Goal: Information Seeking & Learning: Learn about a topic

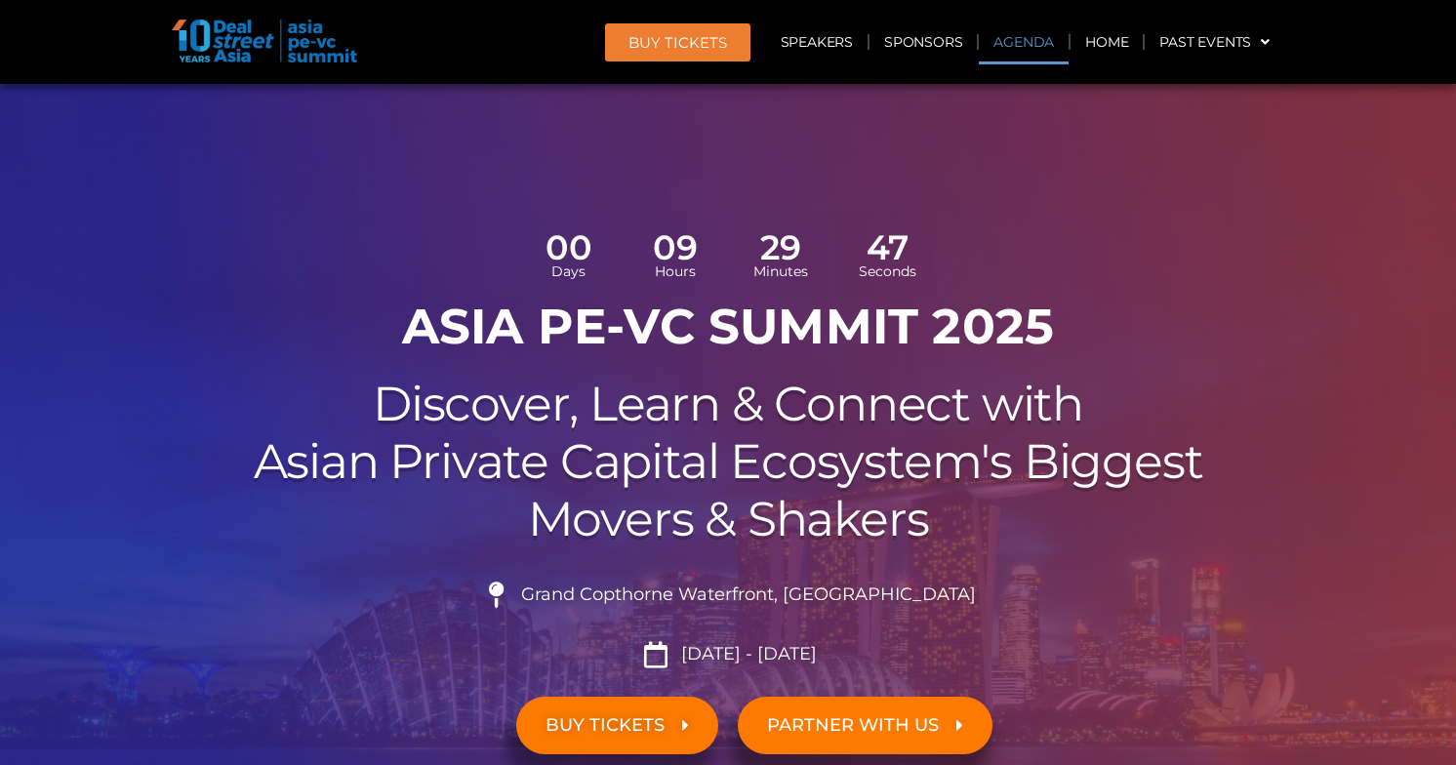
scroll to position [1232, 0]
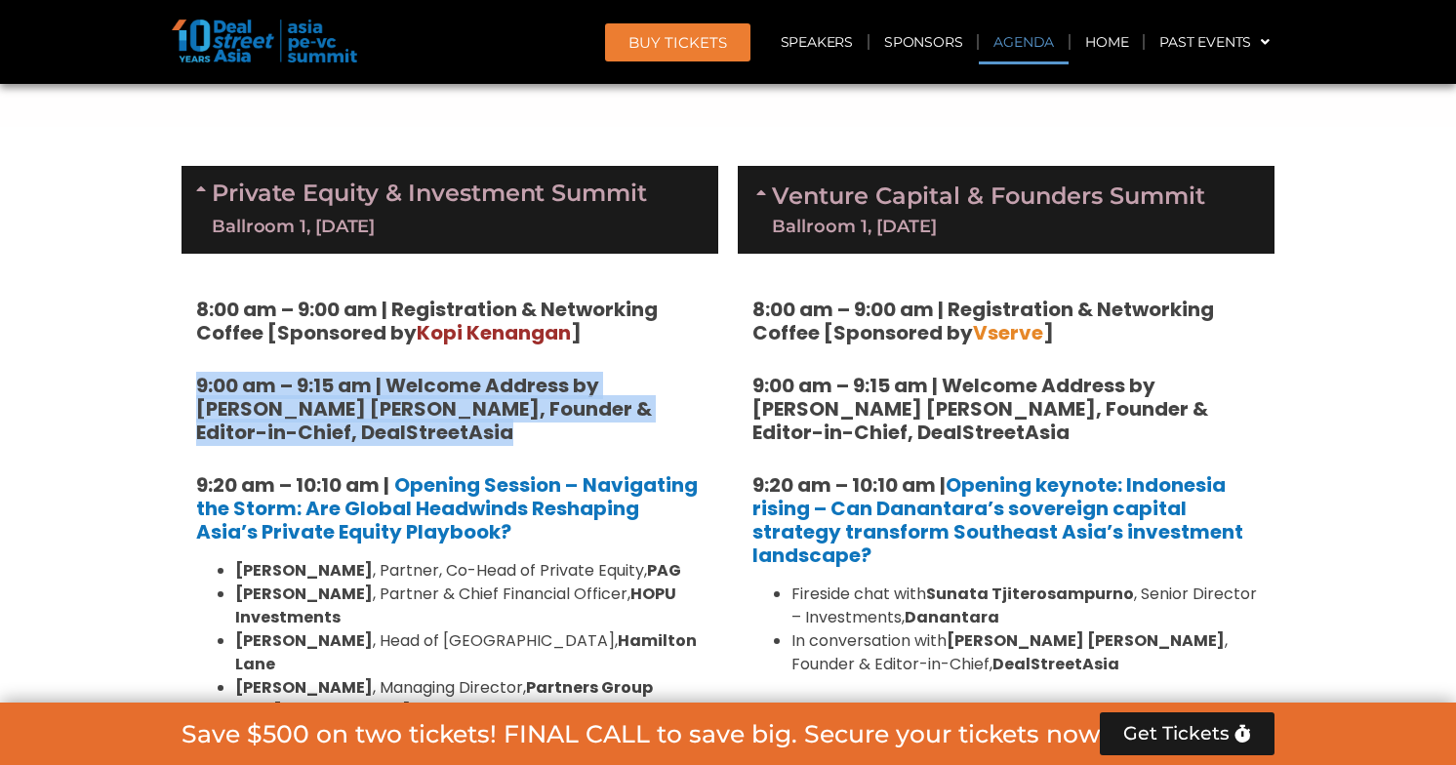
click at [374, 392] on strong "9:00 am – 9:15 am | Welcome Address by [PERSON_NAME] [PERSON_NAME], Founder & E…" at bounding box center [424, 409] width 456 height 74
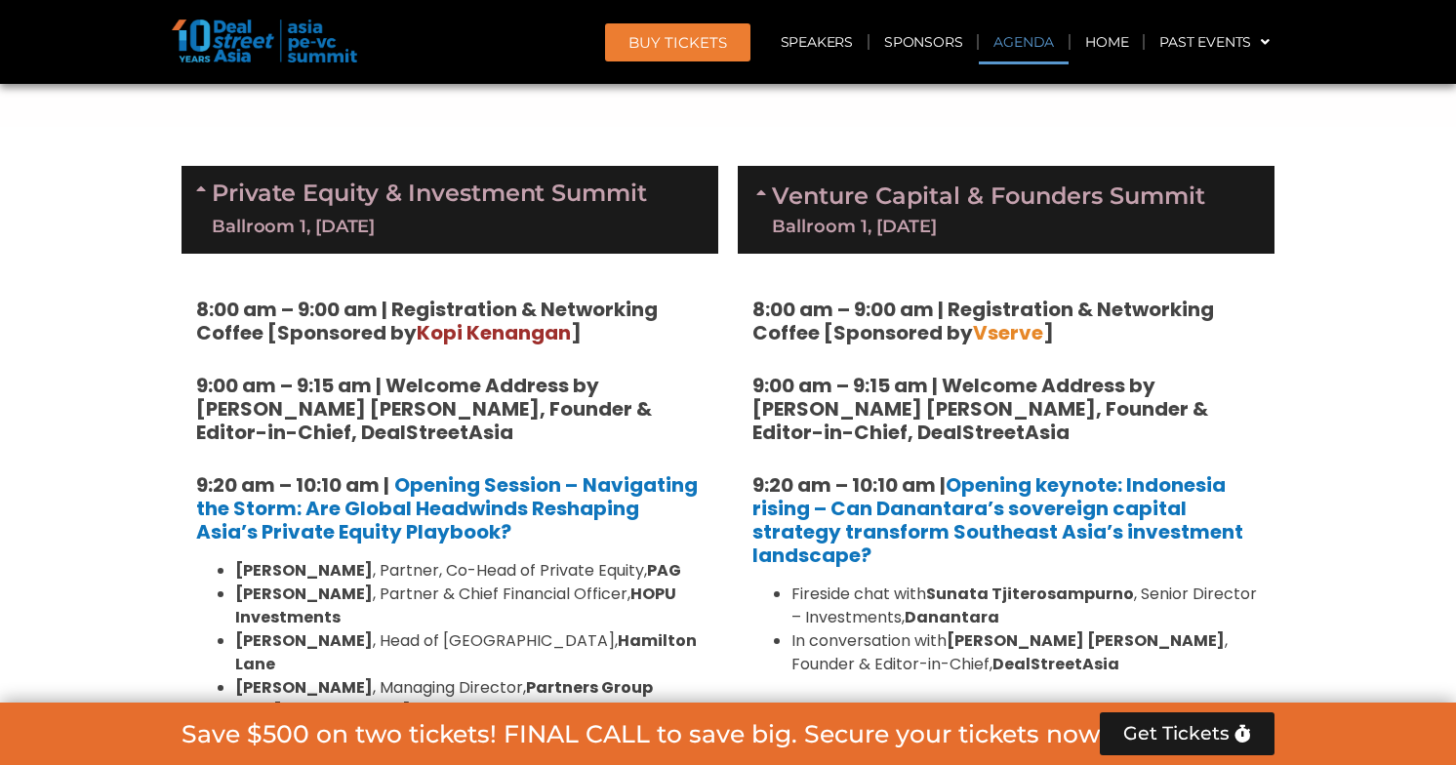
click at [374, 392] on strong "9:00 am – 9:15 am | Welcome Address by [PERSON_NAME] [PERSON_NAME], Founder & E…" at bounding box center [424, 409] width 456 height 74
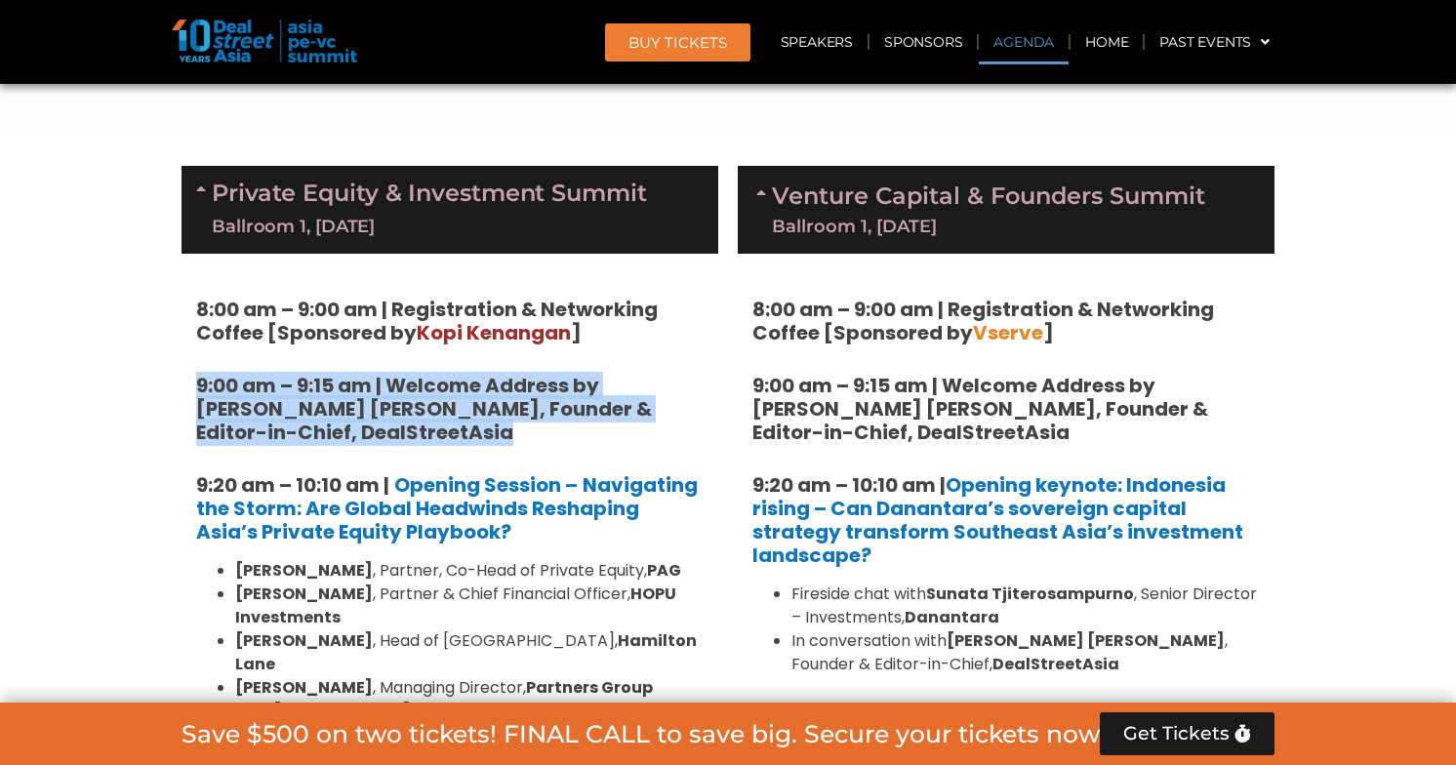
click at [365, 398] on strong "9:00 am – 9:15 am | Welcome Address by [PERSON_NAME] [PERSON_NAME], Founder & E…" at bounding box center [424, 409] width 456 height 74
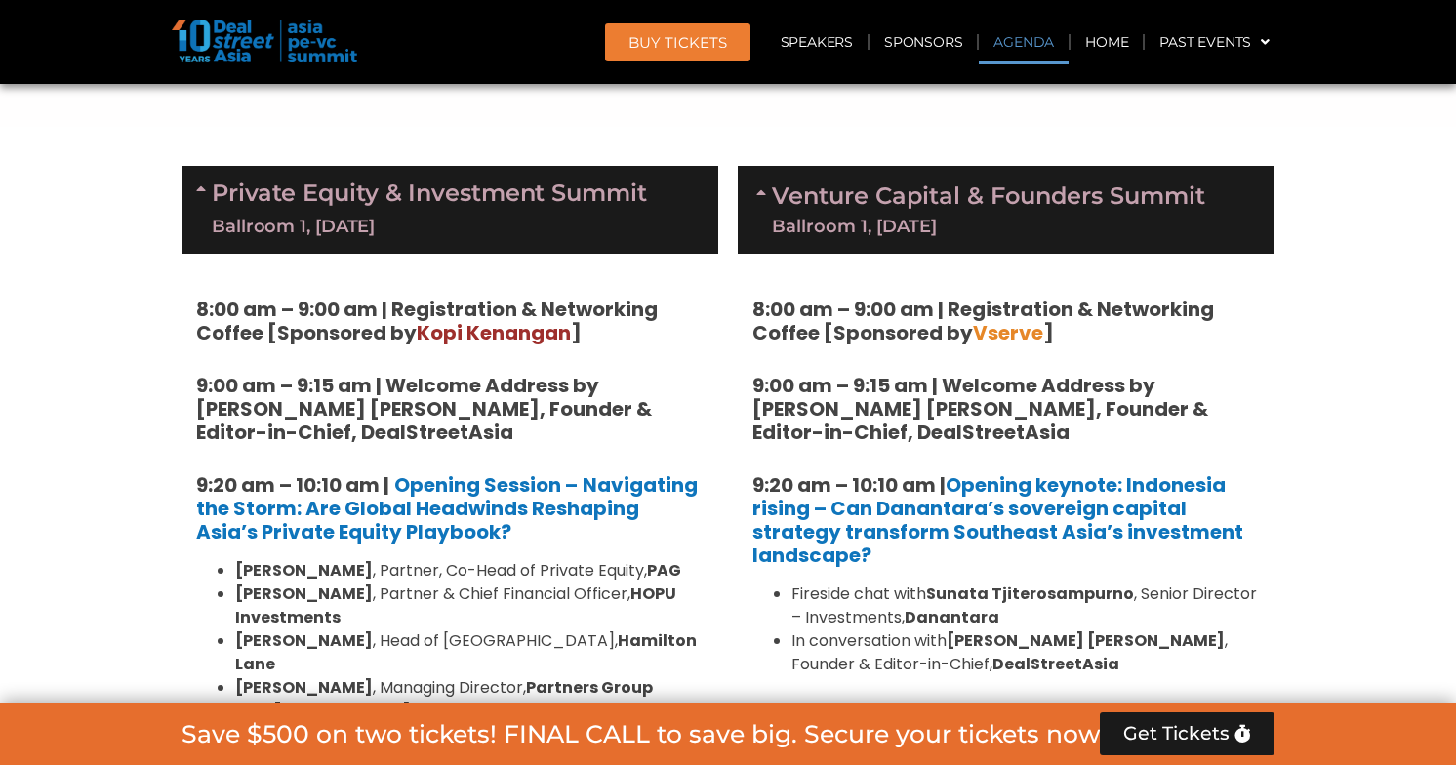
click at [365, 398] on strong "9:00 am – 9:15 am | Welcome Address by [PERSON_NAME] [PERSON_NAME], Founder & E…" at bounding box center [424, 409] width 456 height 74
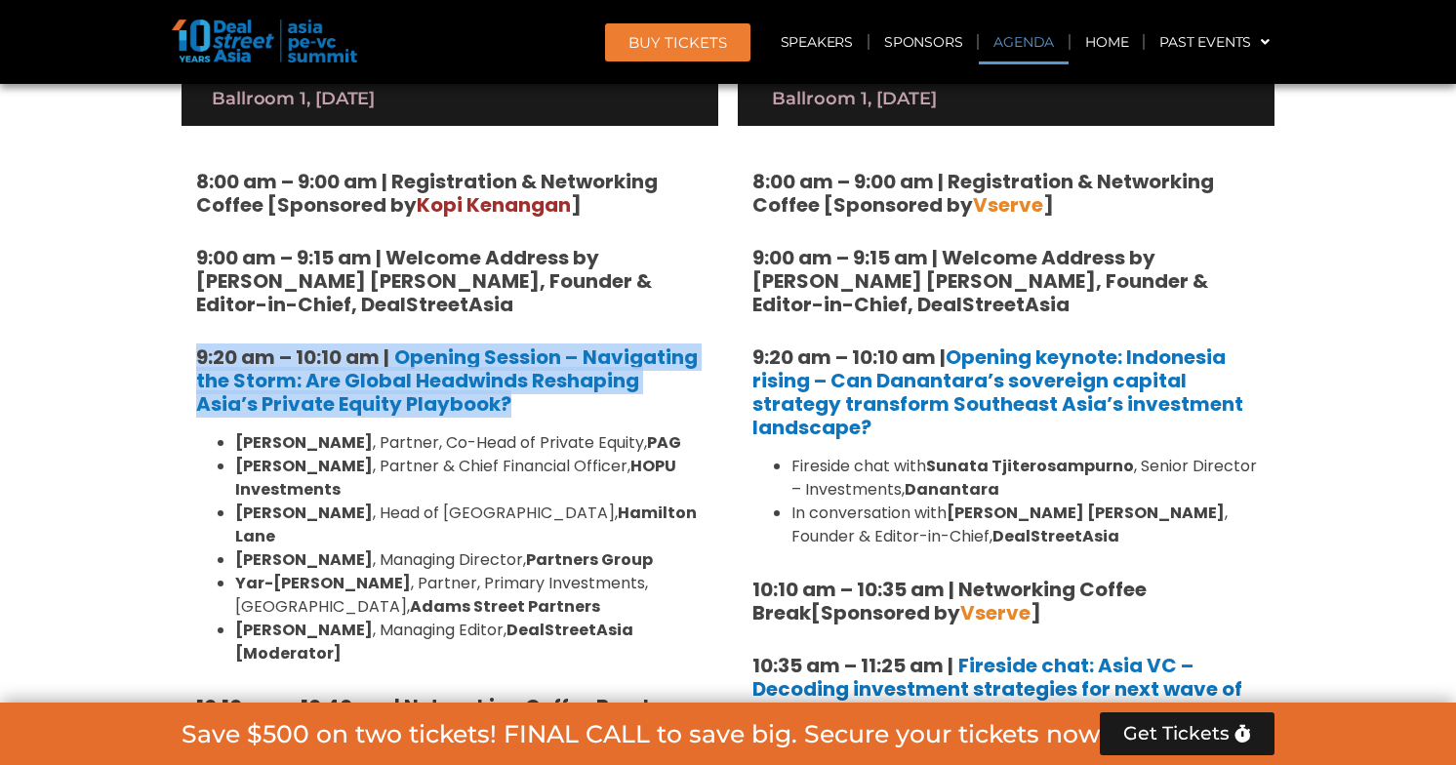
scroll to position [1366, 0]
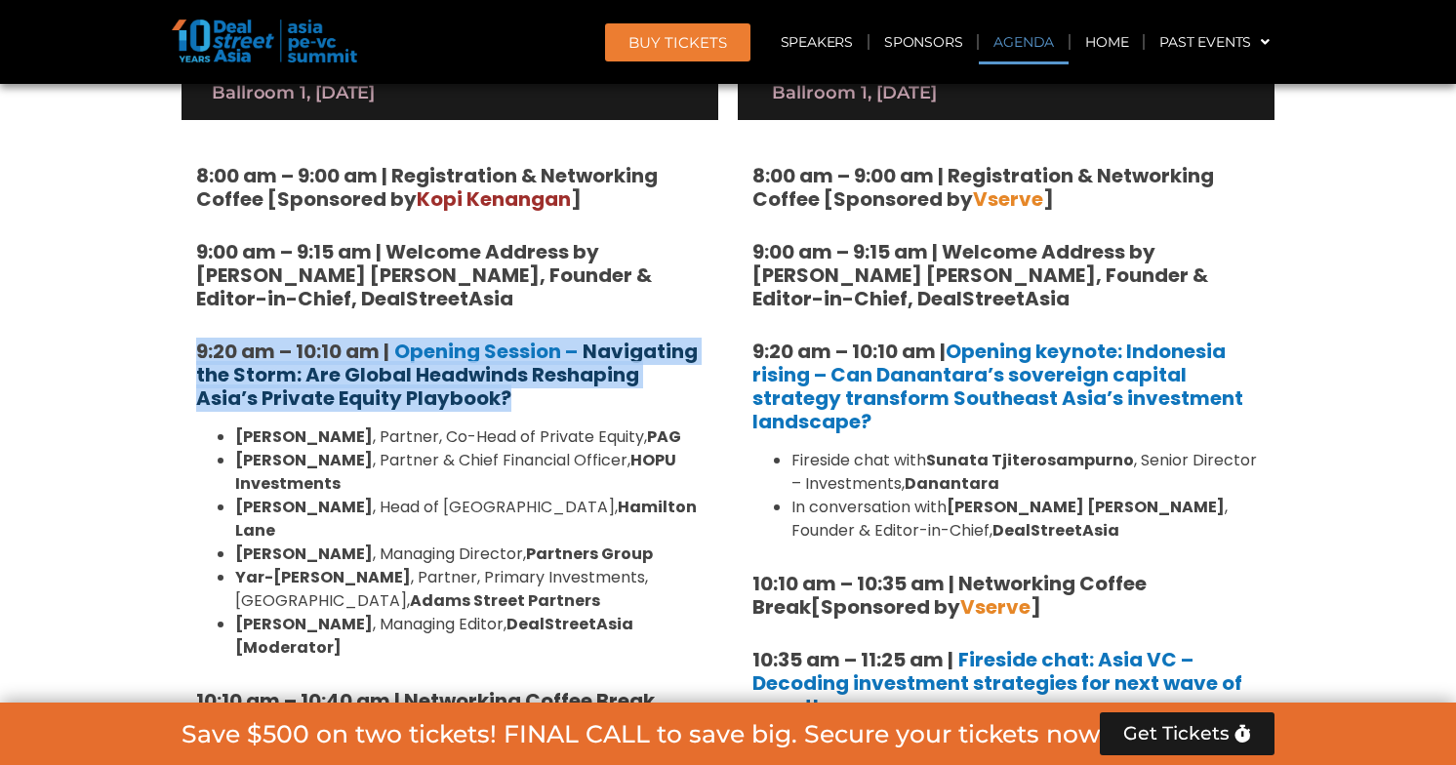
click at [418, 399] on strong "Navigating the Storm: Are Global Headwinds Reshaping Asia’s Private Equity Play…" at bounding box center [447, 375] width 502 height 74
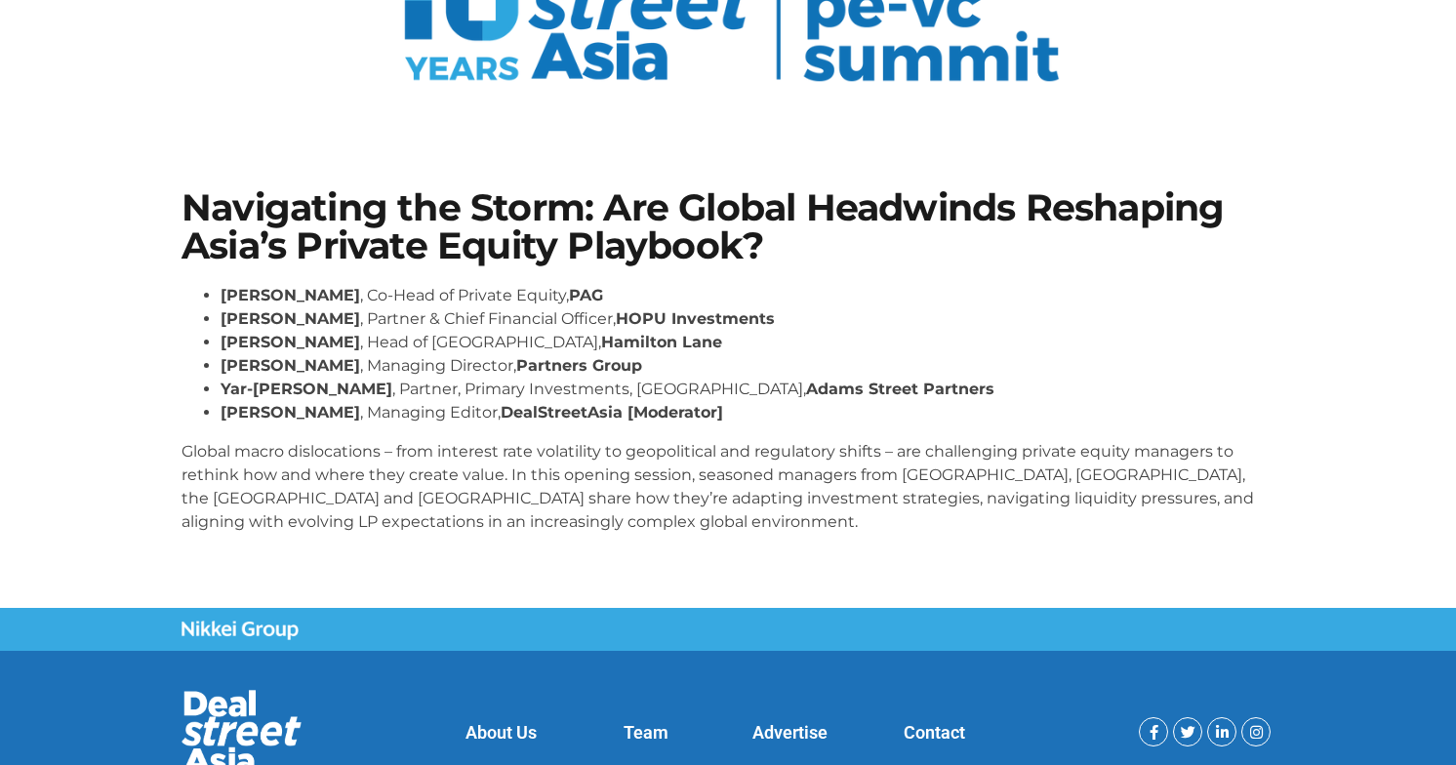
scroll to position [218, 0]
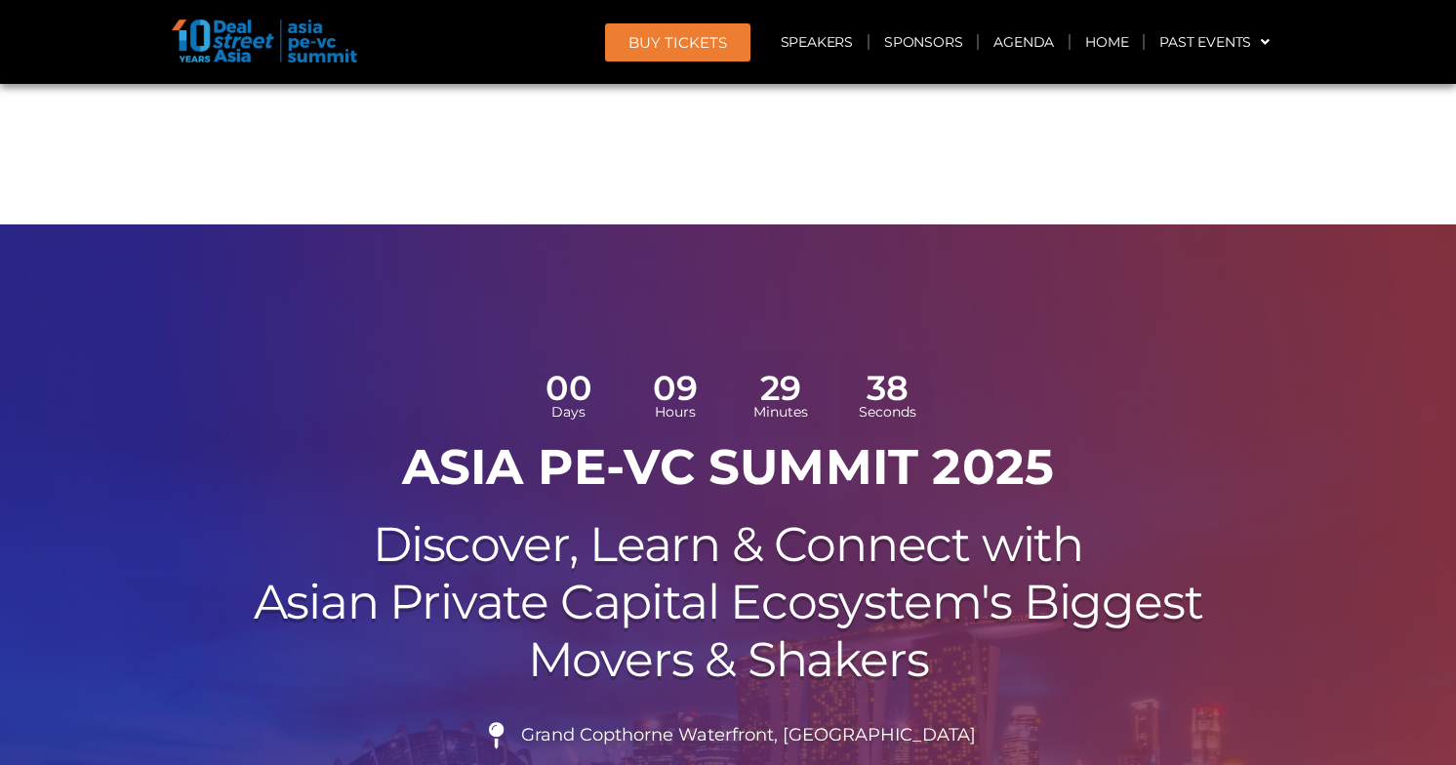
scroll to position [1410, 0]
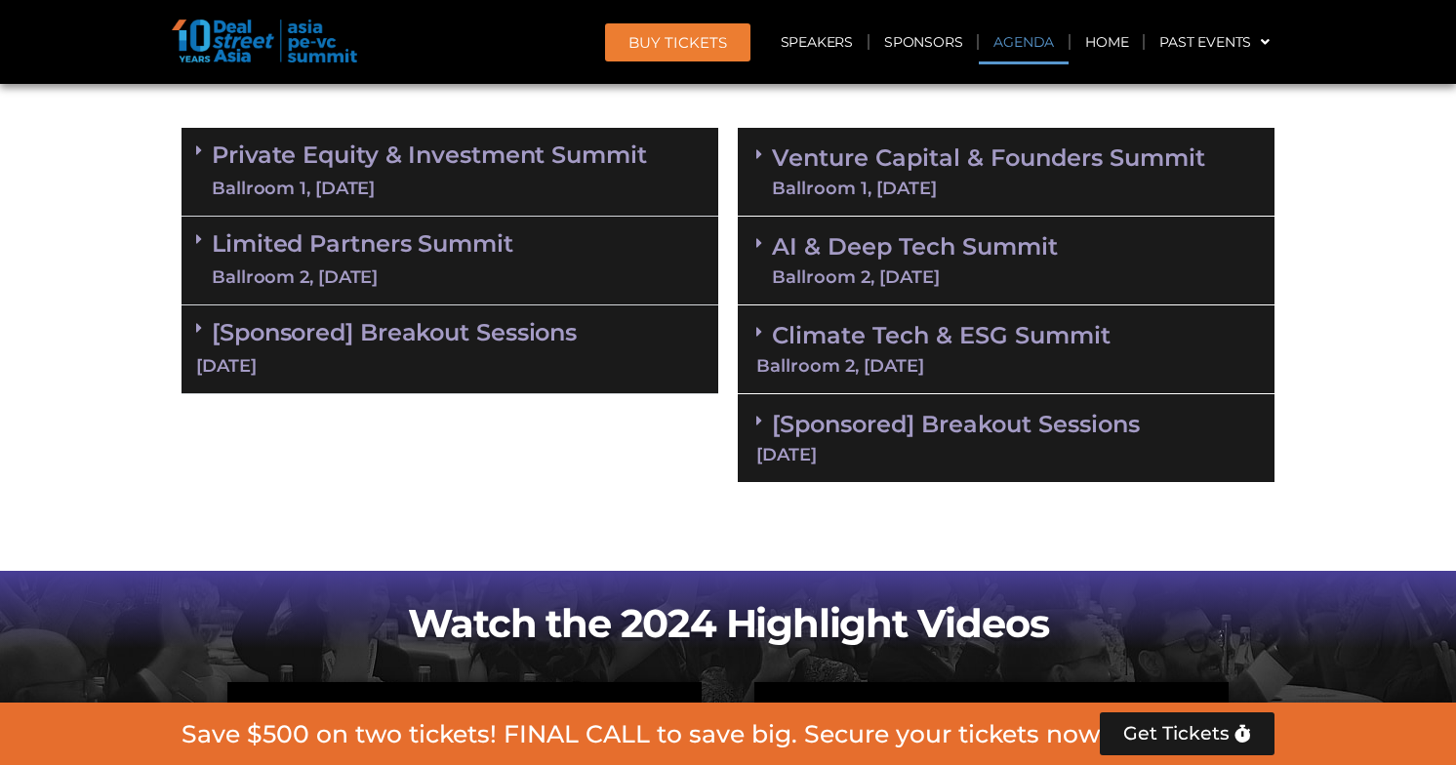
click at [383, 354] on div "[DATE]" at bounding box center [450, 366] width 508 height 24
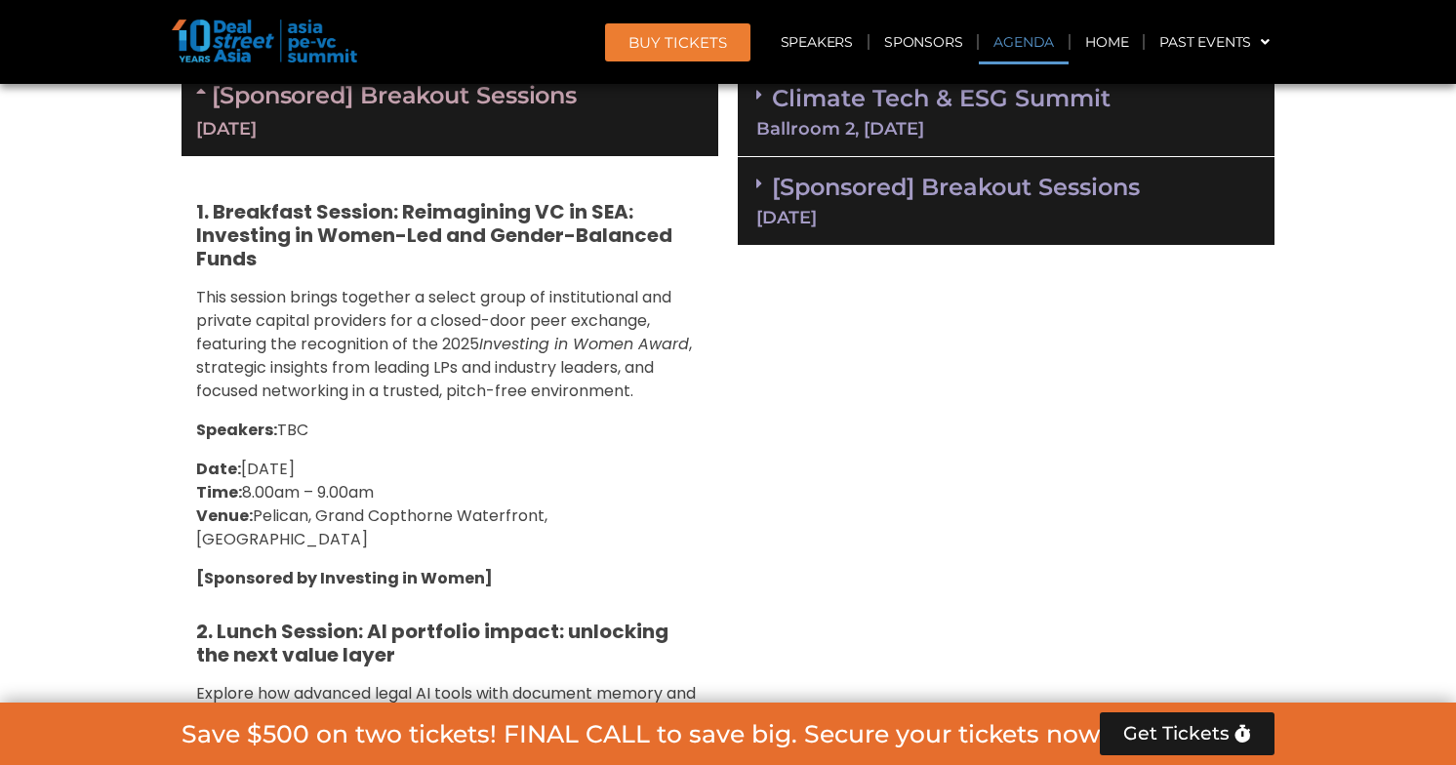
scroll to position [1691, 0]
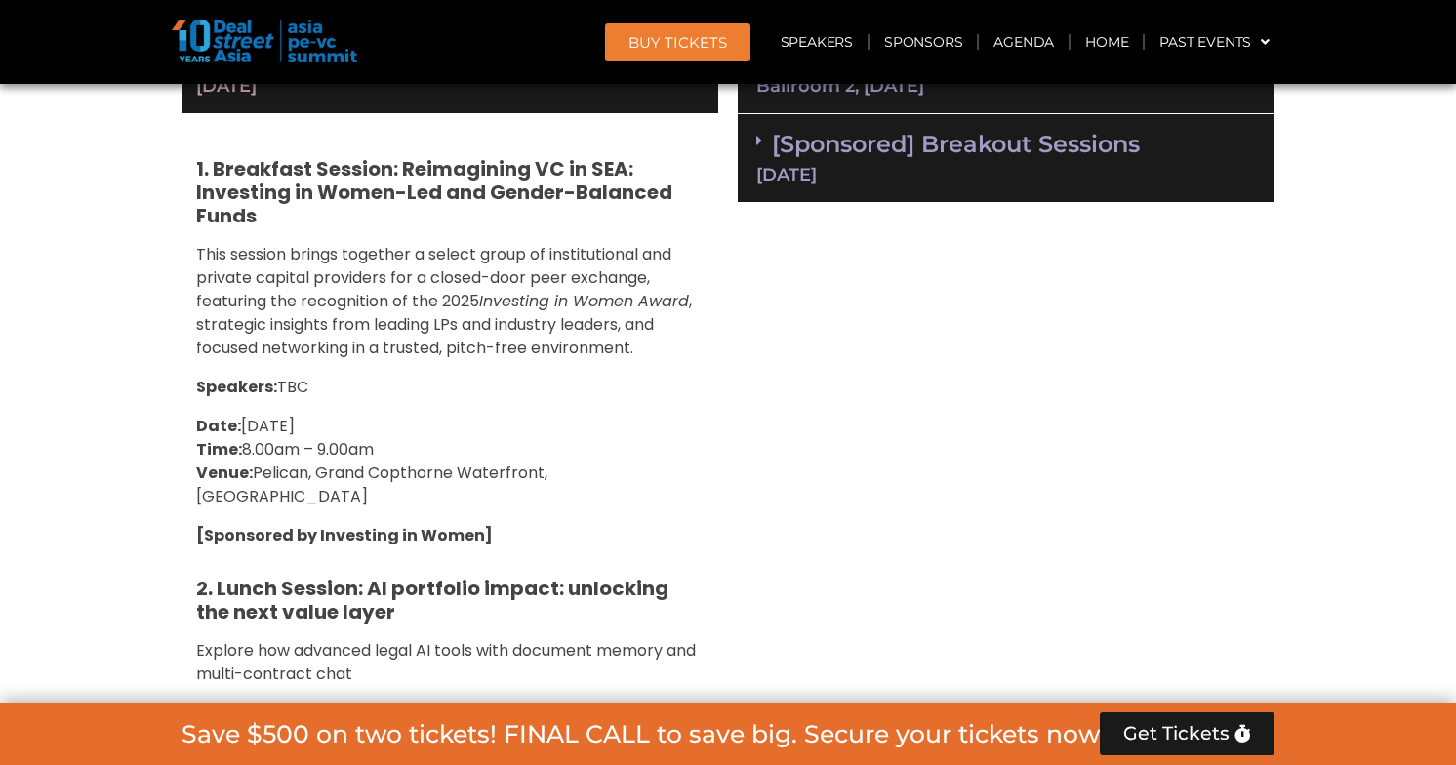
click at [451, 278] on span "This session brings together a select group of institutional and private capita…" at bounding box center [433, 277] width 475 height 69
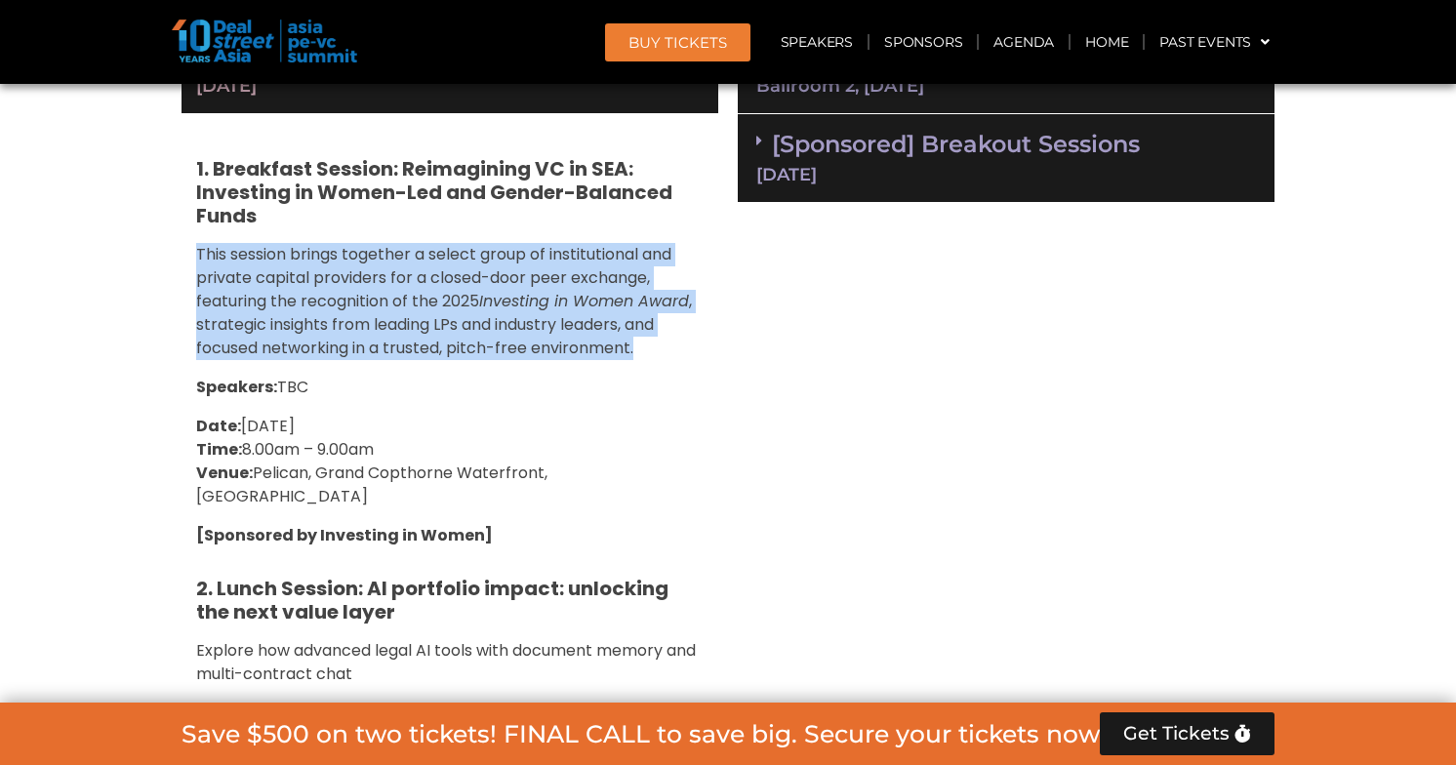
click at [428, 323] on span ", strategic insights from leading LPs and industry leaders, and focused network…" at bounding box center [444, 324] width 496 height 69
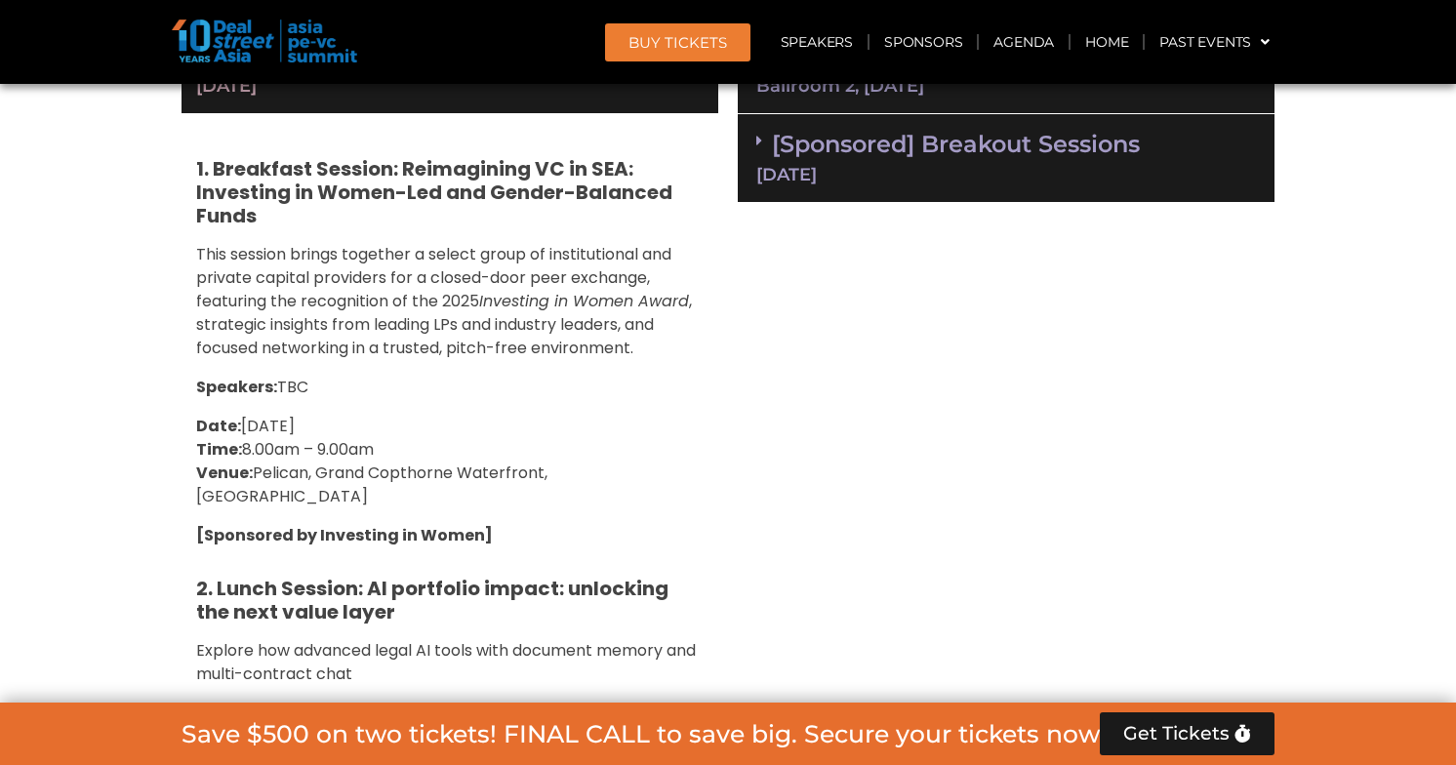
click at [428, 323] on span ", strategic insights from leading LPs and industry leaders, and focused network…" at bounding box center [444, 324] width 496 height 69
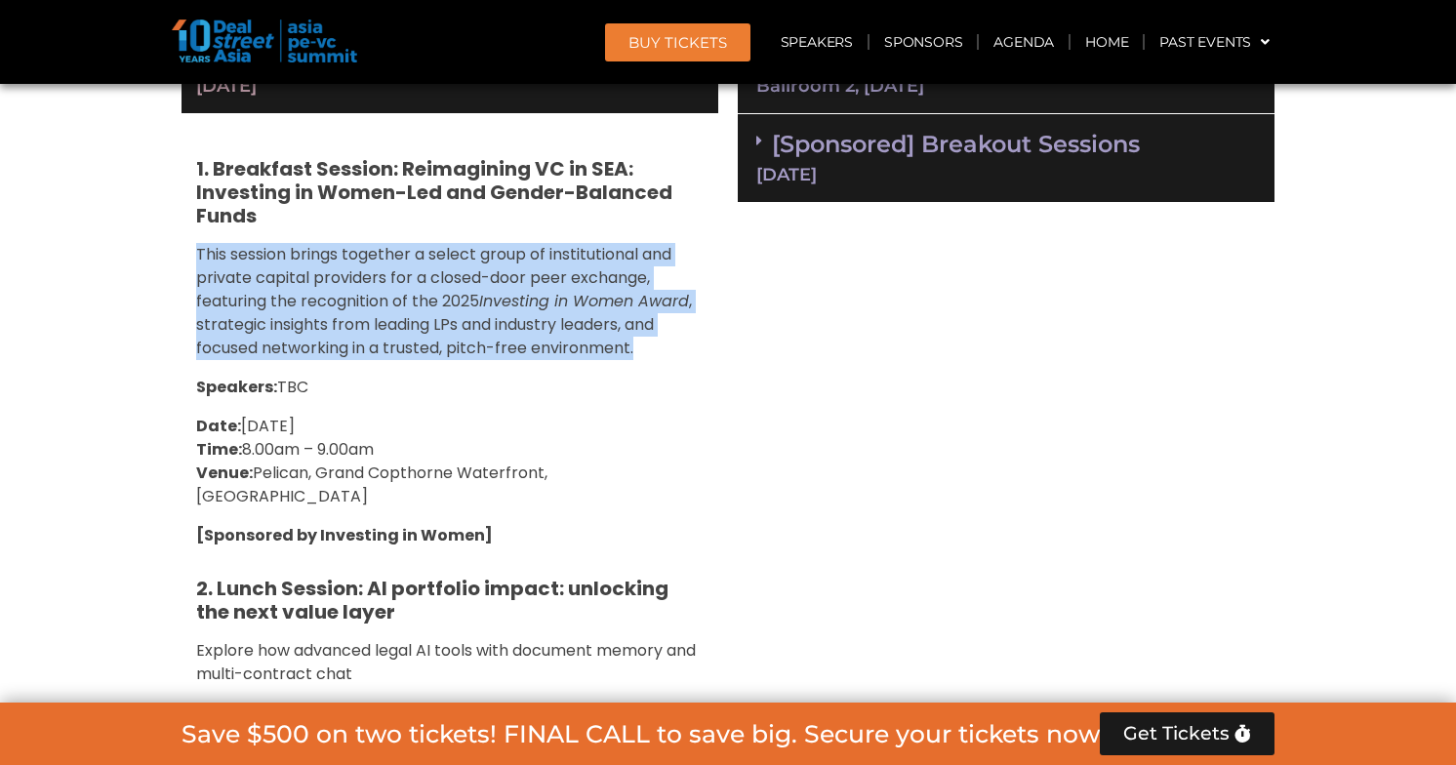
click at [392, 387] on p "Speakers: TBC" at bounding box center [450, 387] width 508 height 23
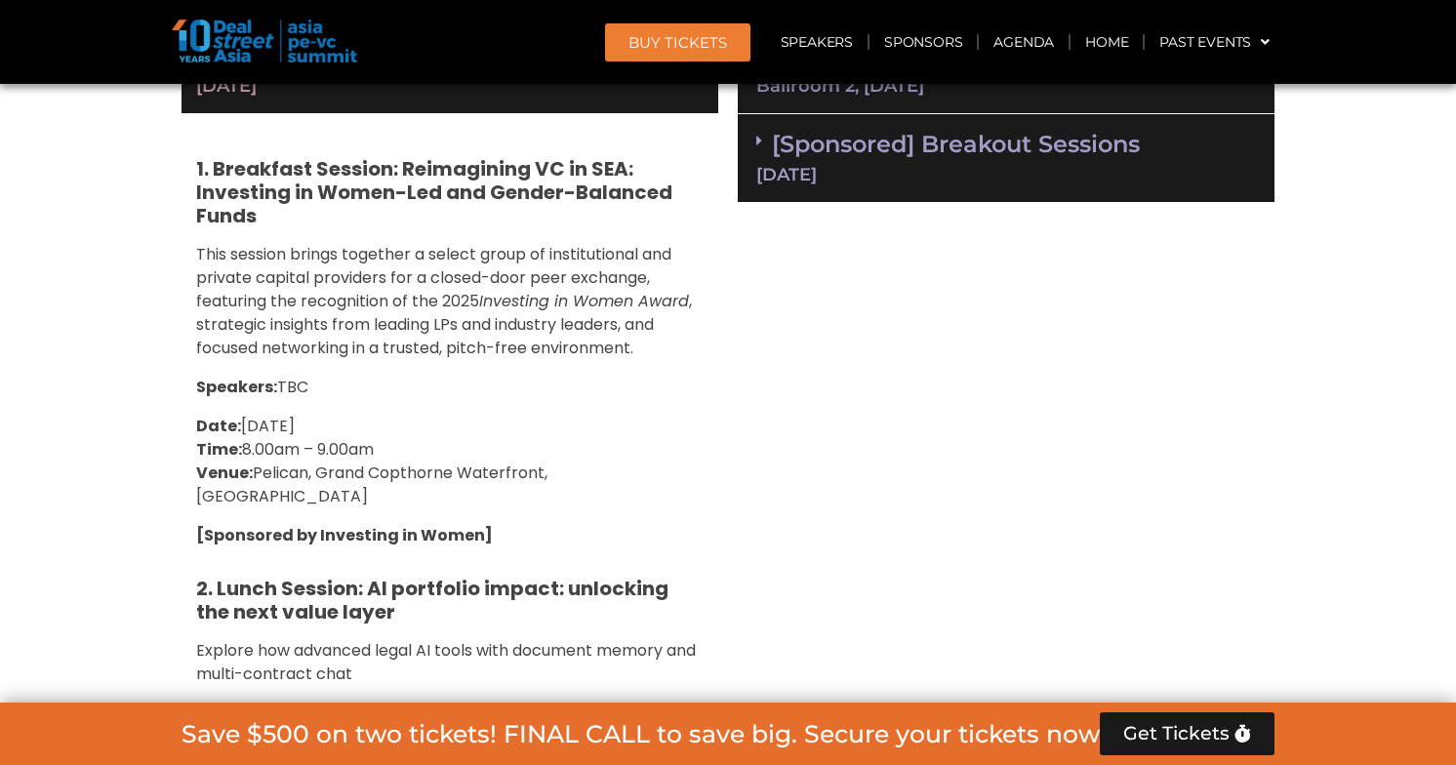
click at [392, 387] on p "Speakers: TBC" at bounding box center [450, 387] width 508 height 23
click at [457, 280] on span "This session brings together a select group of institutional and private capita…" at bounding box center [433, 277] width 475 height 69
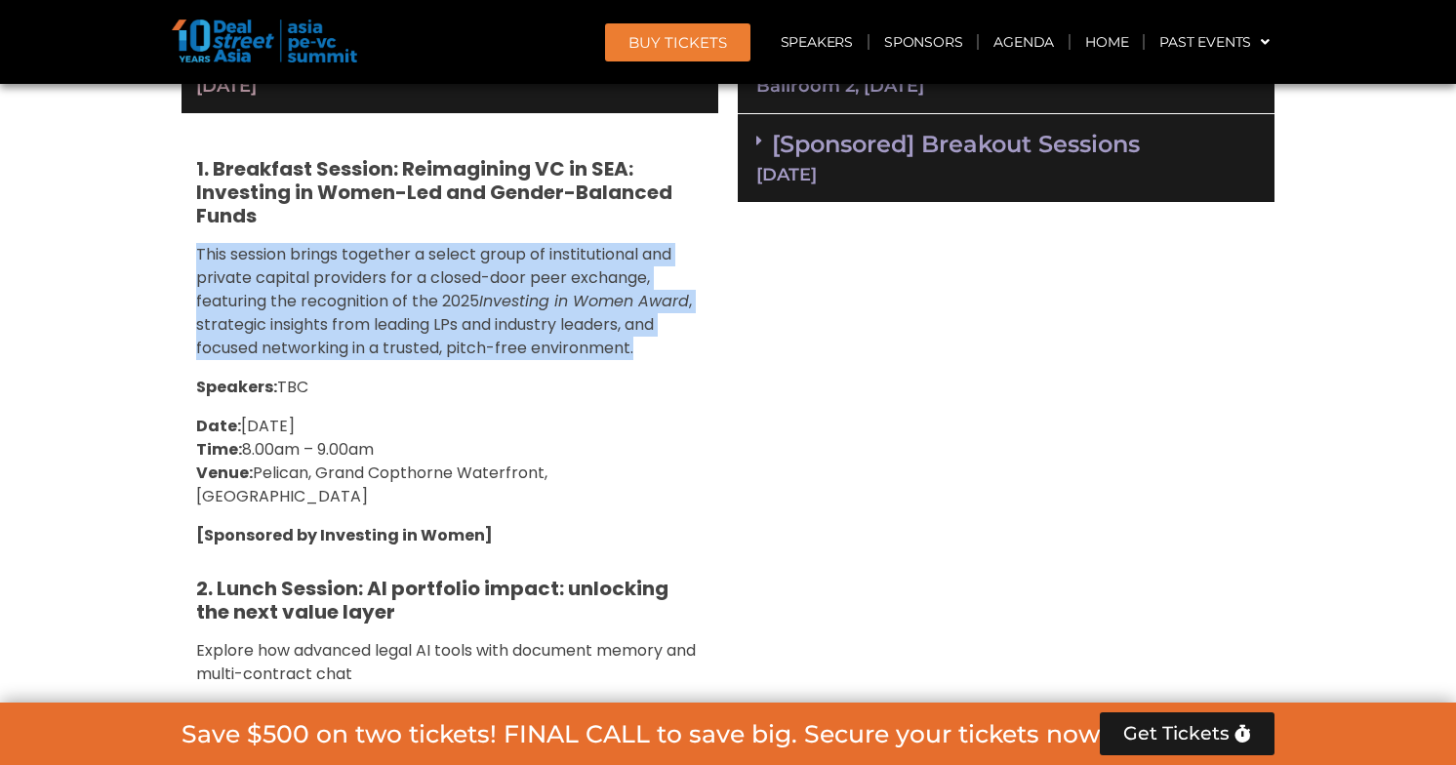
click at [418, 349] on span ", strategic insights from leading LPs and industry leaders, and focused network…" at bounding box center [444, 324] width 496 height 69
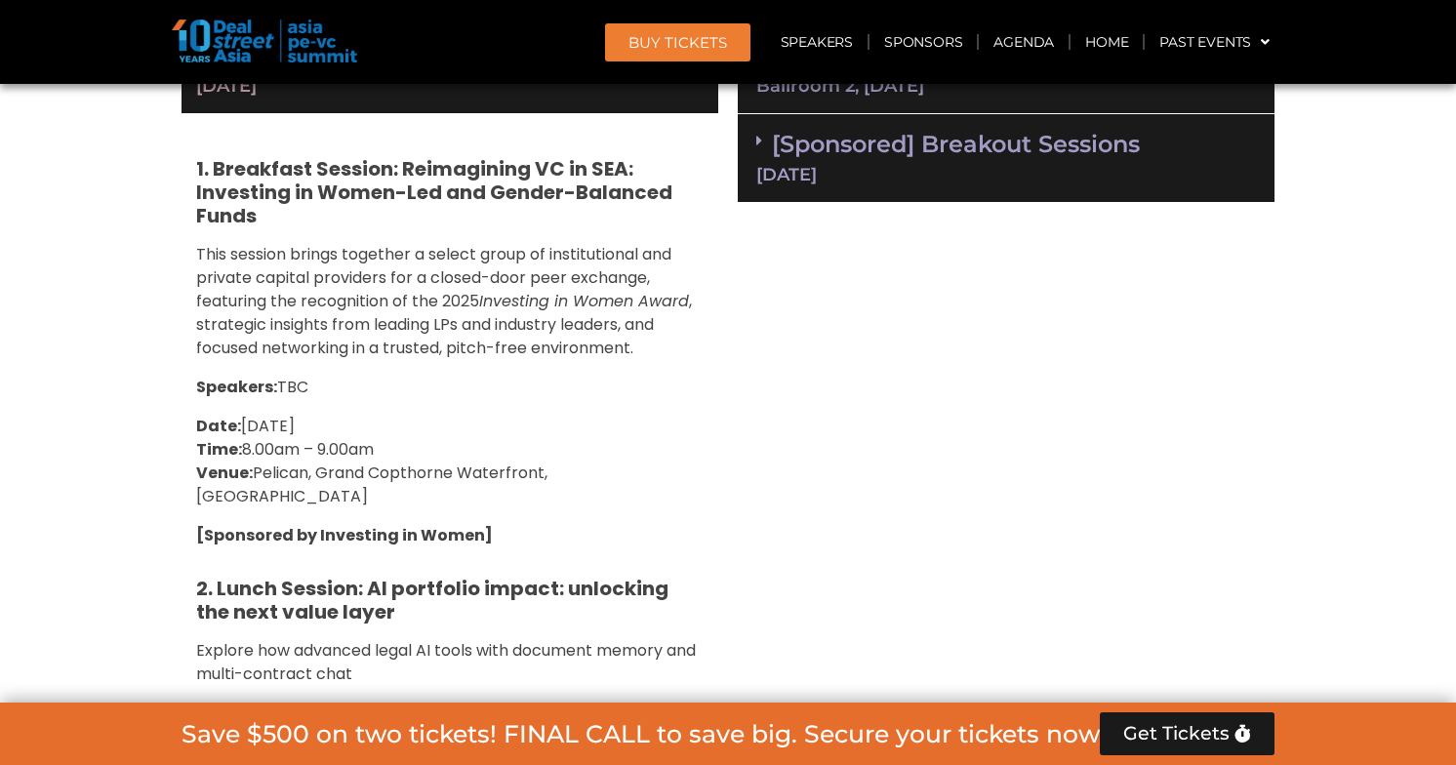
click at [418, 349] on span ", strategic insights from leading LPs and industry leaders, and focused network…" at bounding box center [444, 324] width 496 height 69
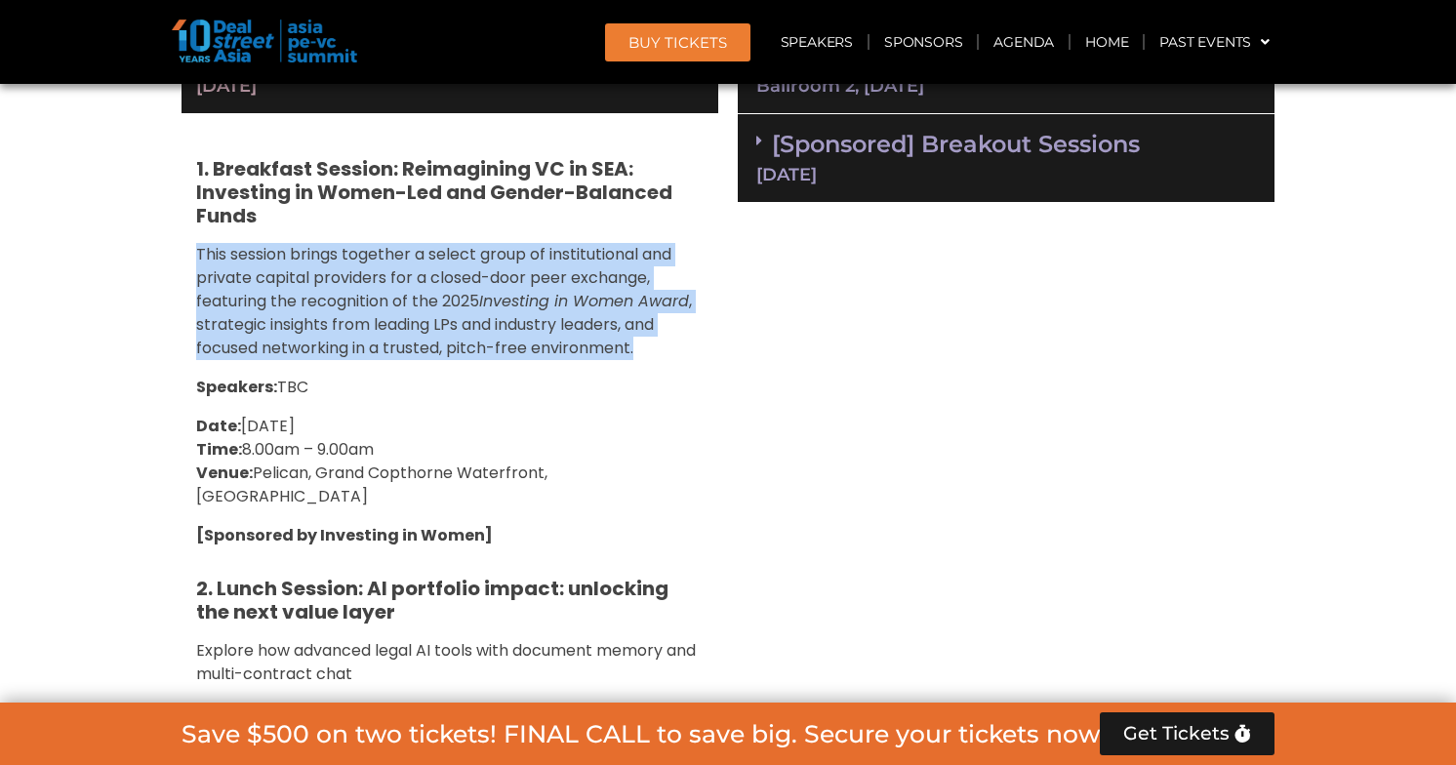
click at [402, 376] on p "Speakers: TBC" at bounding box center [450, 387] width 508 height 23
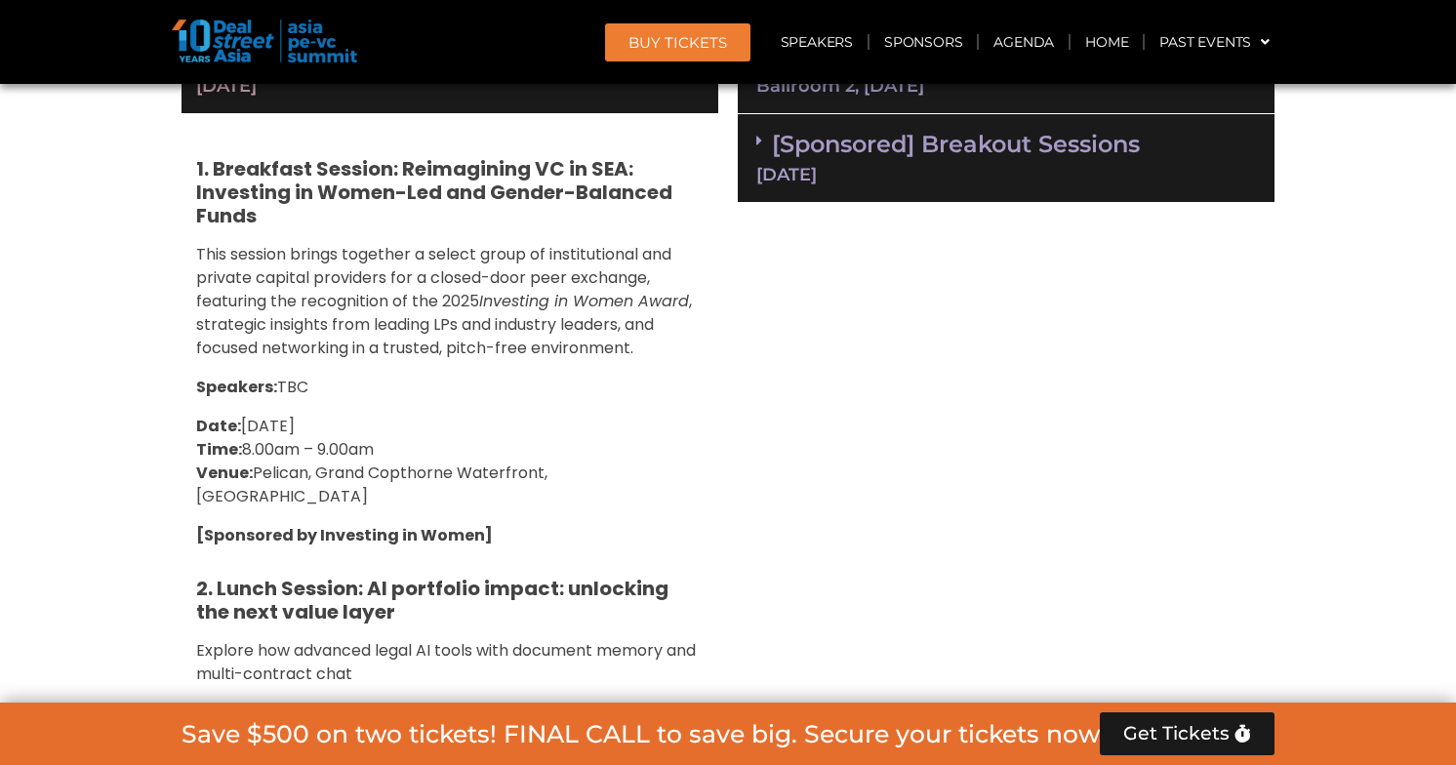
click at [402, 376] on p "Speakers: TBC" at bounding box center [450, 387] width 508 height 23
click at [444, 326] on span ", strategic insights from leading LPs and industry leaders, and focused network…" at bounding box center [444, 324] width 496 height 69
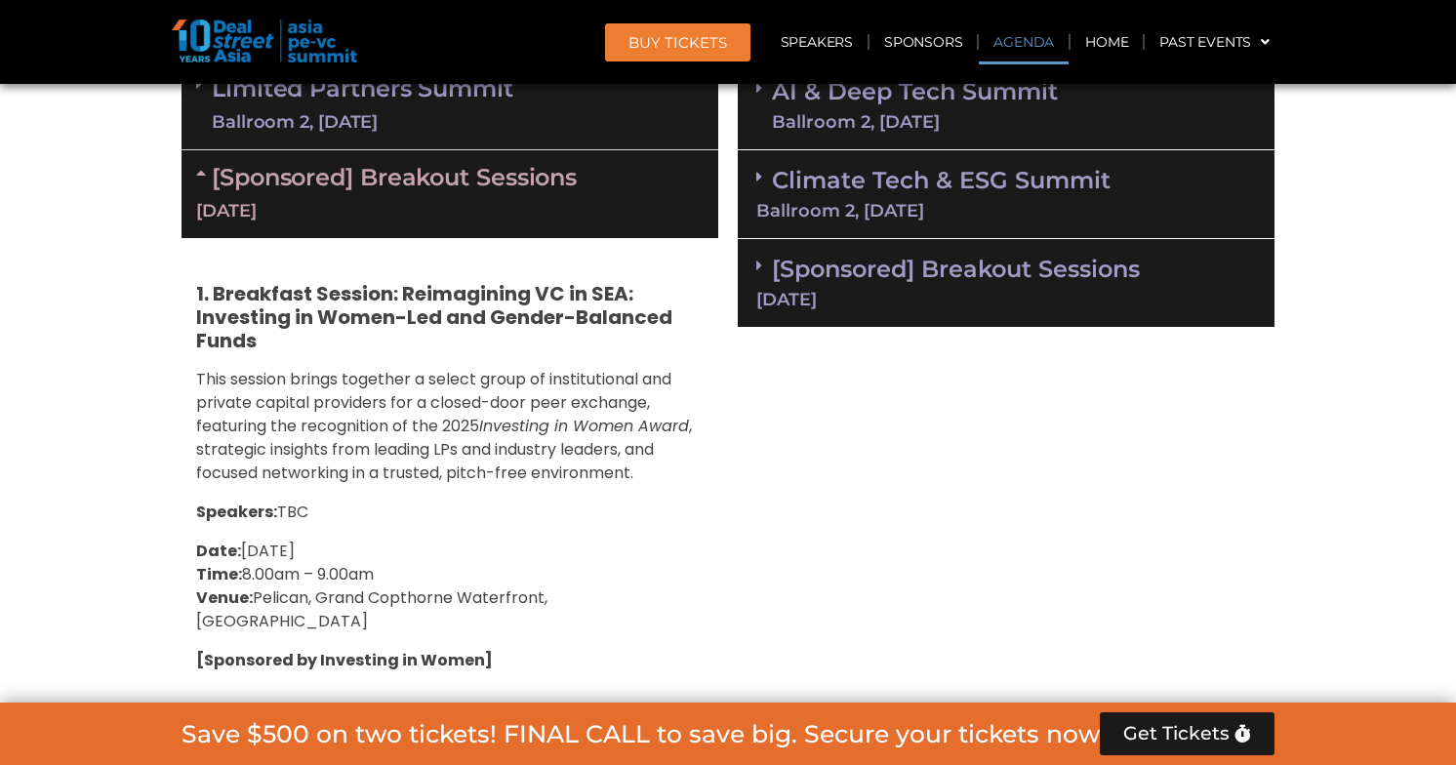
scroll to position [1578, 0]
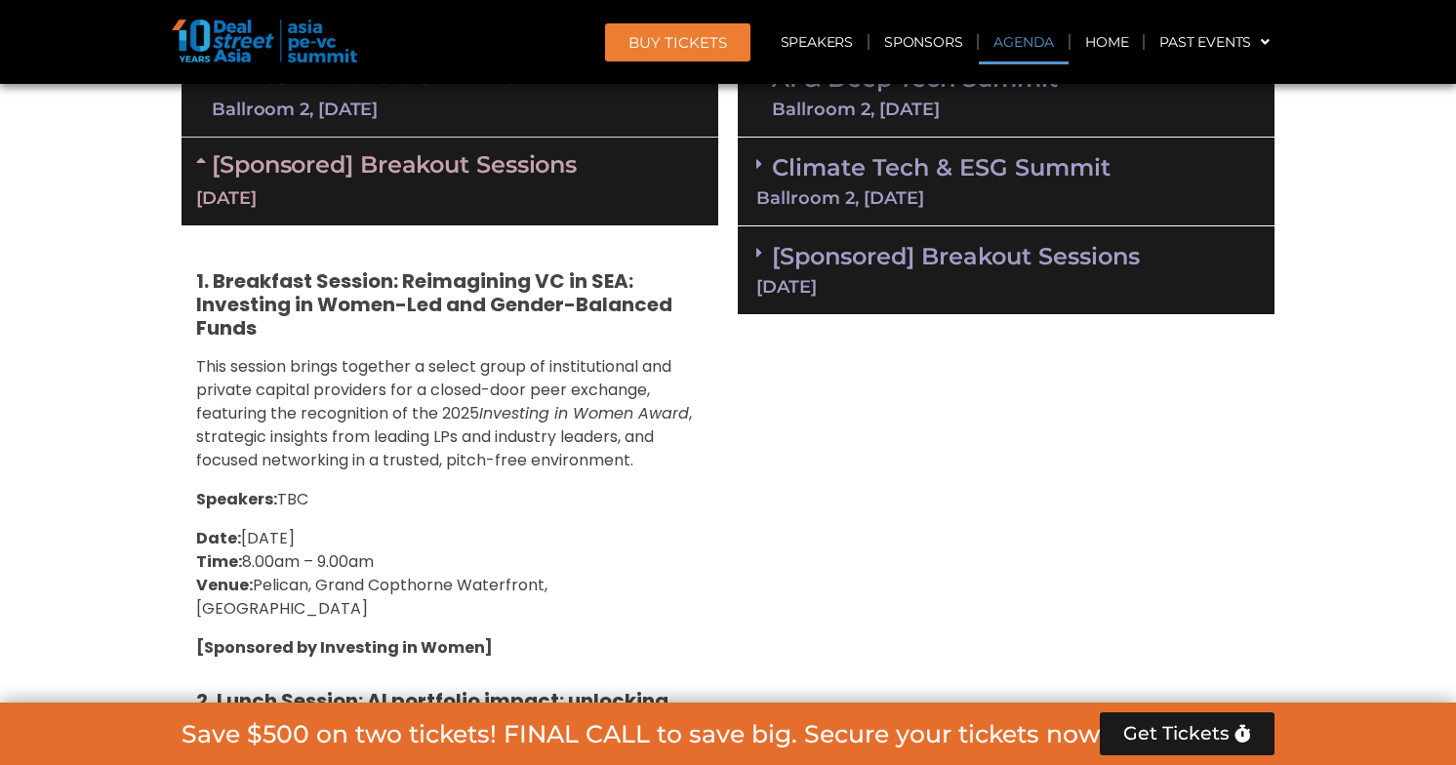
click at [410, 437] on span ", strategic insights from leading LPs and industry leaders, and focused network…" at bounding box center [444, 436] width 496 height 69
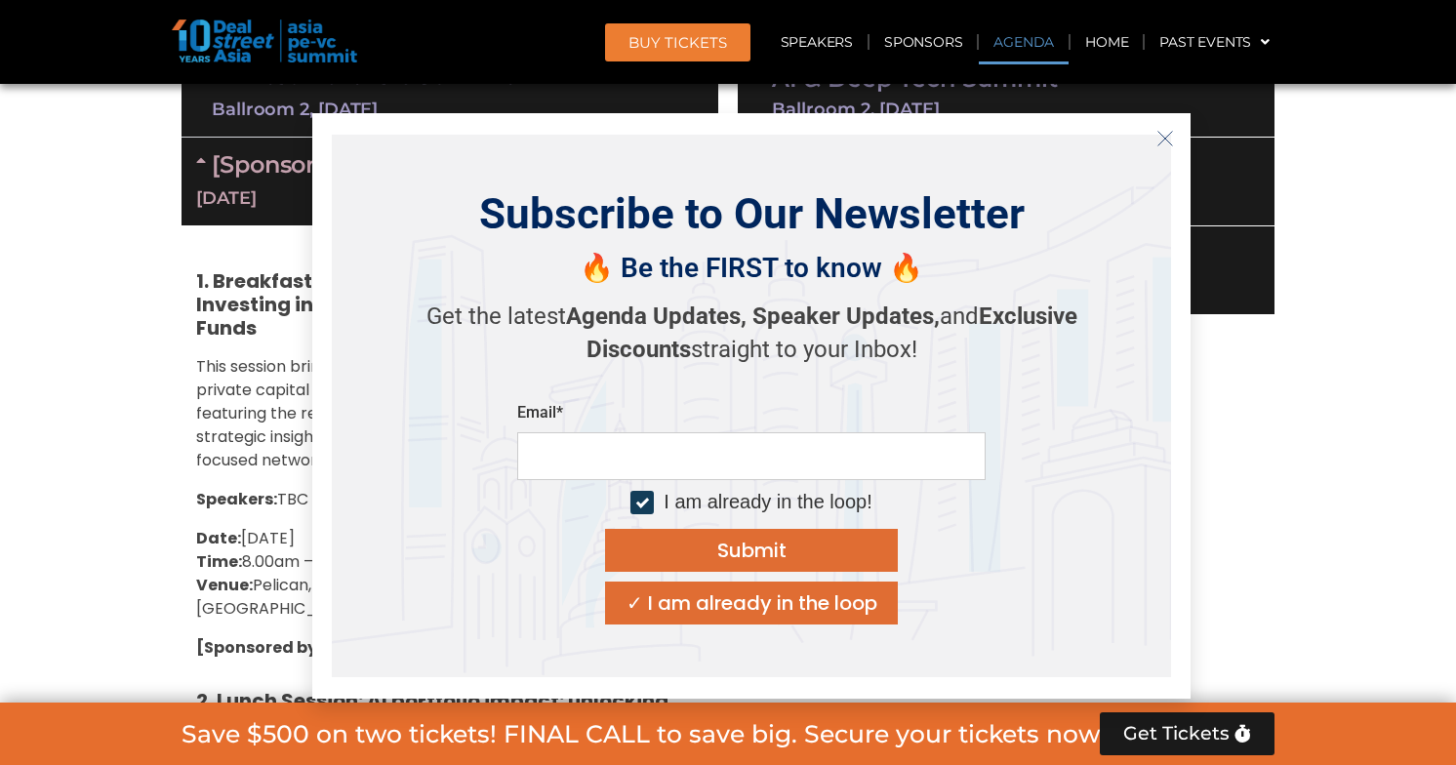
click at [410, 437] on div "Subscribe to Our Newsletter 🔥 Be the FIRST to know 🔥 Get the latest Agenda Upda…" at bounding box center [751, 406] width 839 height 543
click at [1162, 133] on icon "Close" at bounding box center [1166, 139] width 18 height 18
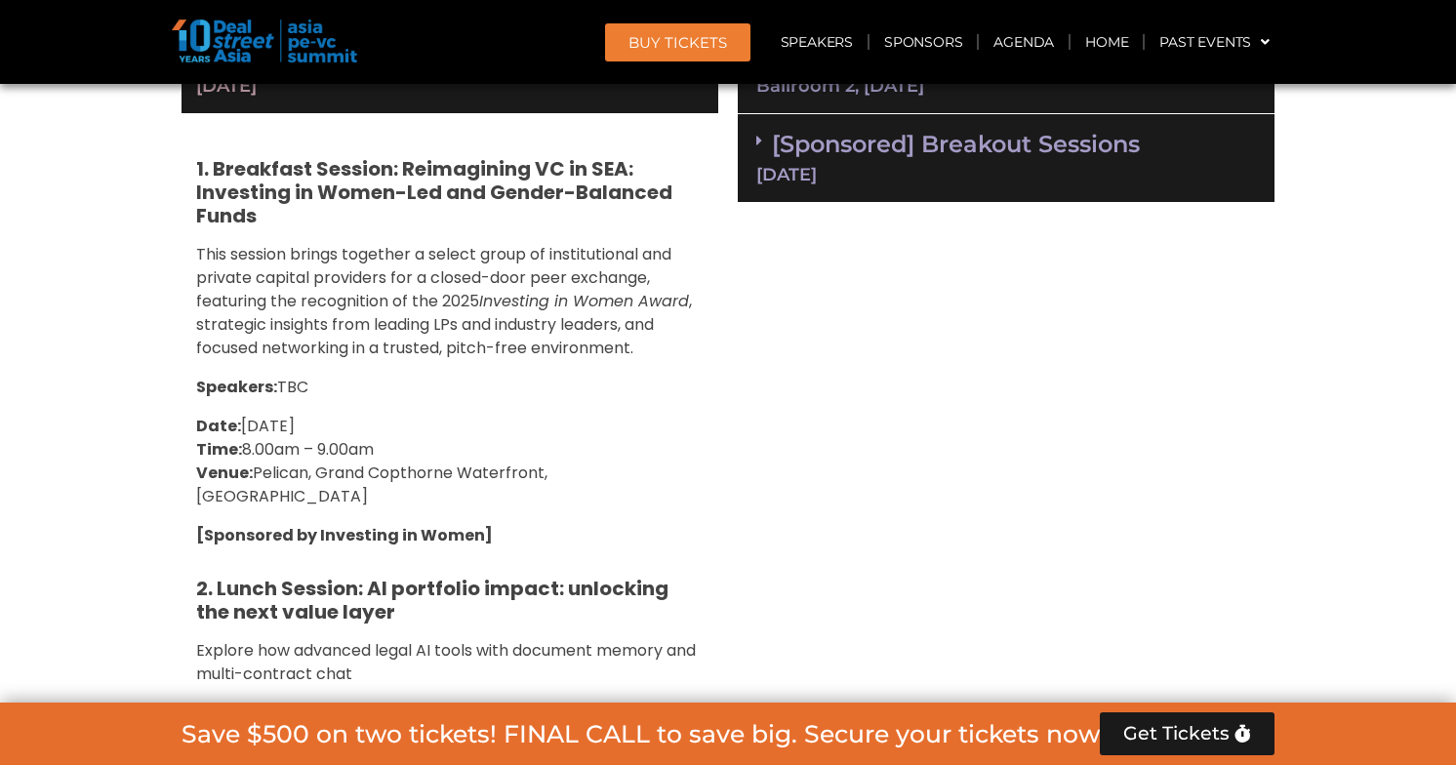
scroll to position [1648, 0]
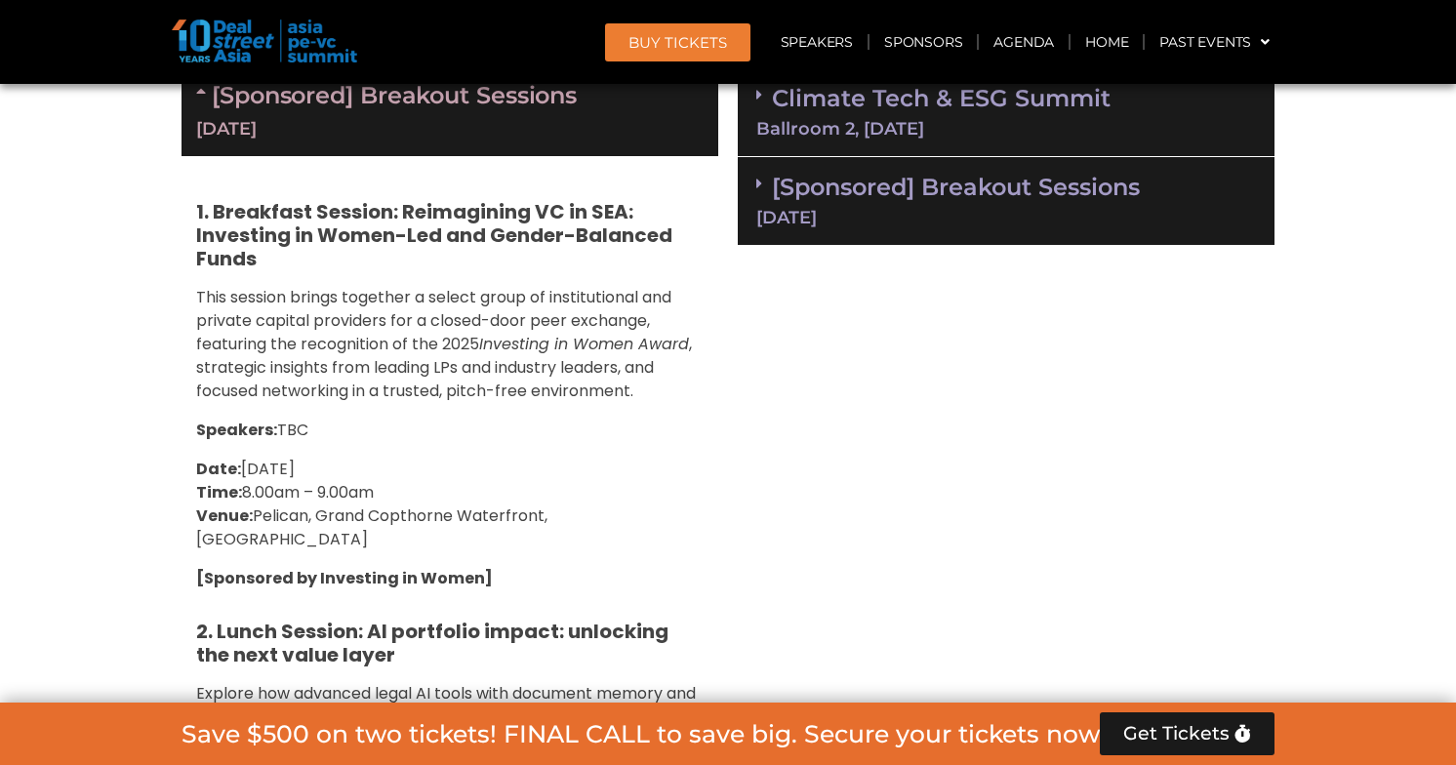
click at [494, 486] on p "Date: [DATE] Time: 8.00am – 9.00am Venue: [GEOGRAPHIC_DATA], [GEOGRAPHIC_DATA],…" at bounding box center [450, 505] width 508 height 94
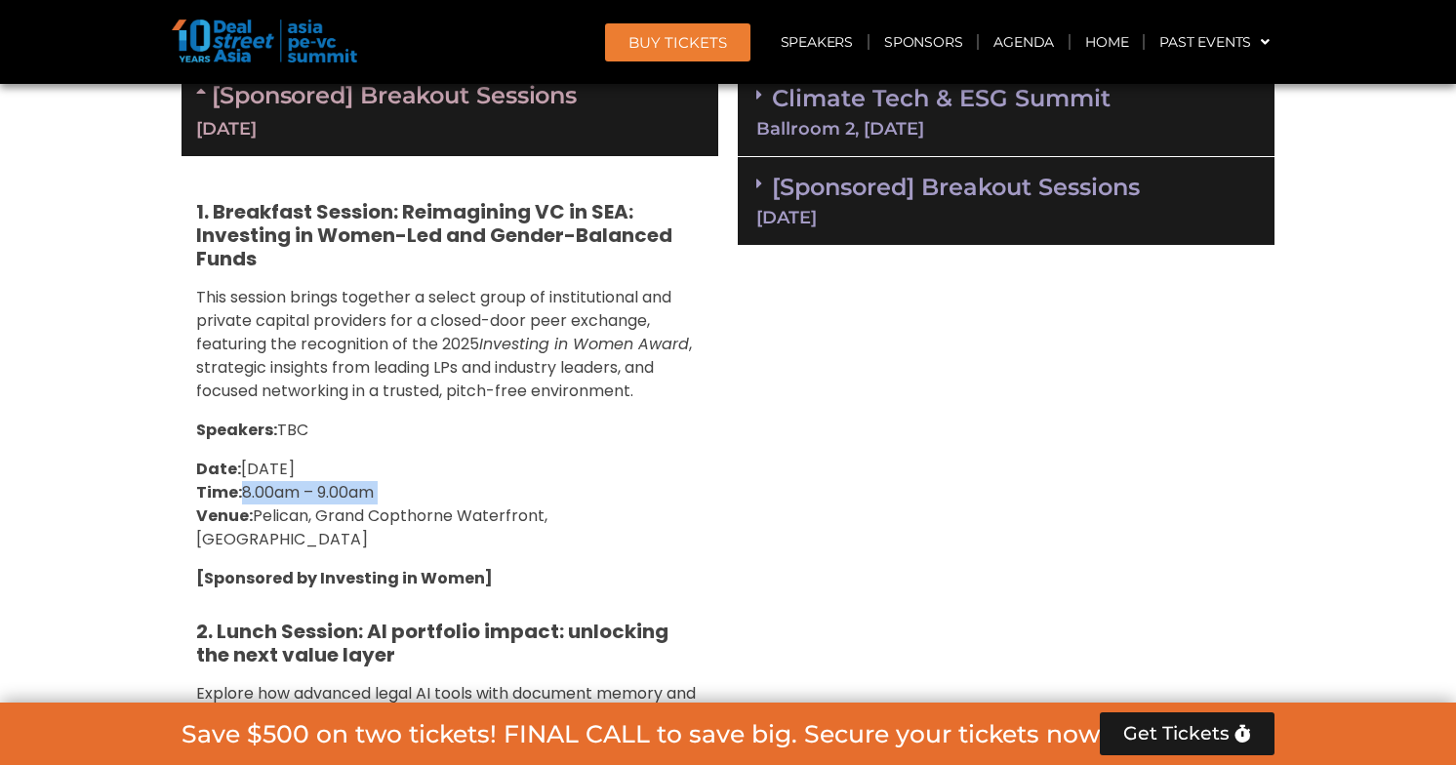
click at [494, 486] on p "Date: [DATE] Time: 8.00am – 9.00am Venue: [GEOGRAPHIC_DATA], [GEOGRAPHIC_DATA],…" at bounding box center [450, 505] width 508 height 94
click at [531, 386] on span ", strategic insights from leading LPs and industry leaders, and focused network…" at bounding box center [444, 367] width 496 height 69
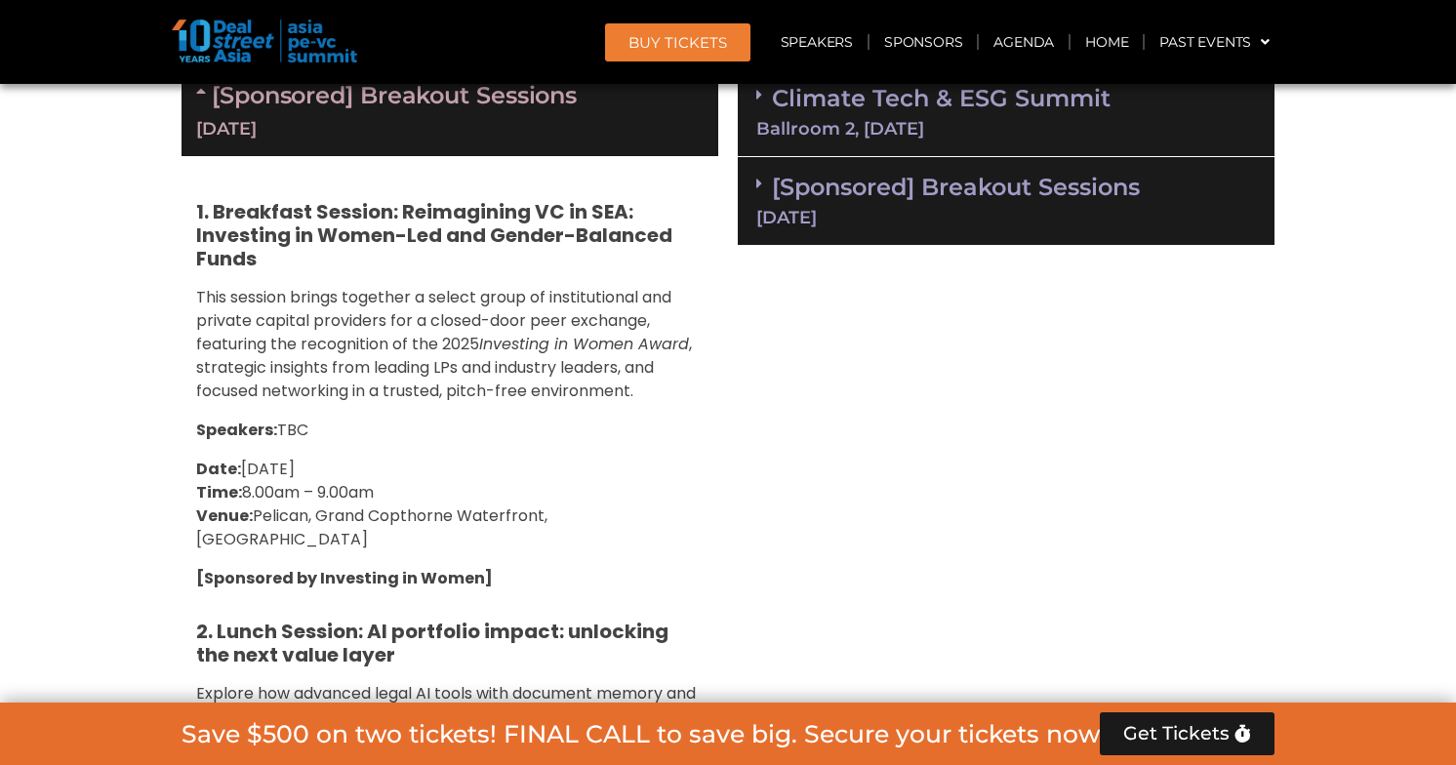
click at [501, 419] on p "Speakers: TBC" at bounding box center [450, 430] width 508 height 23
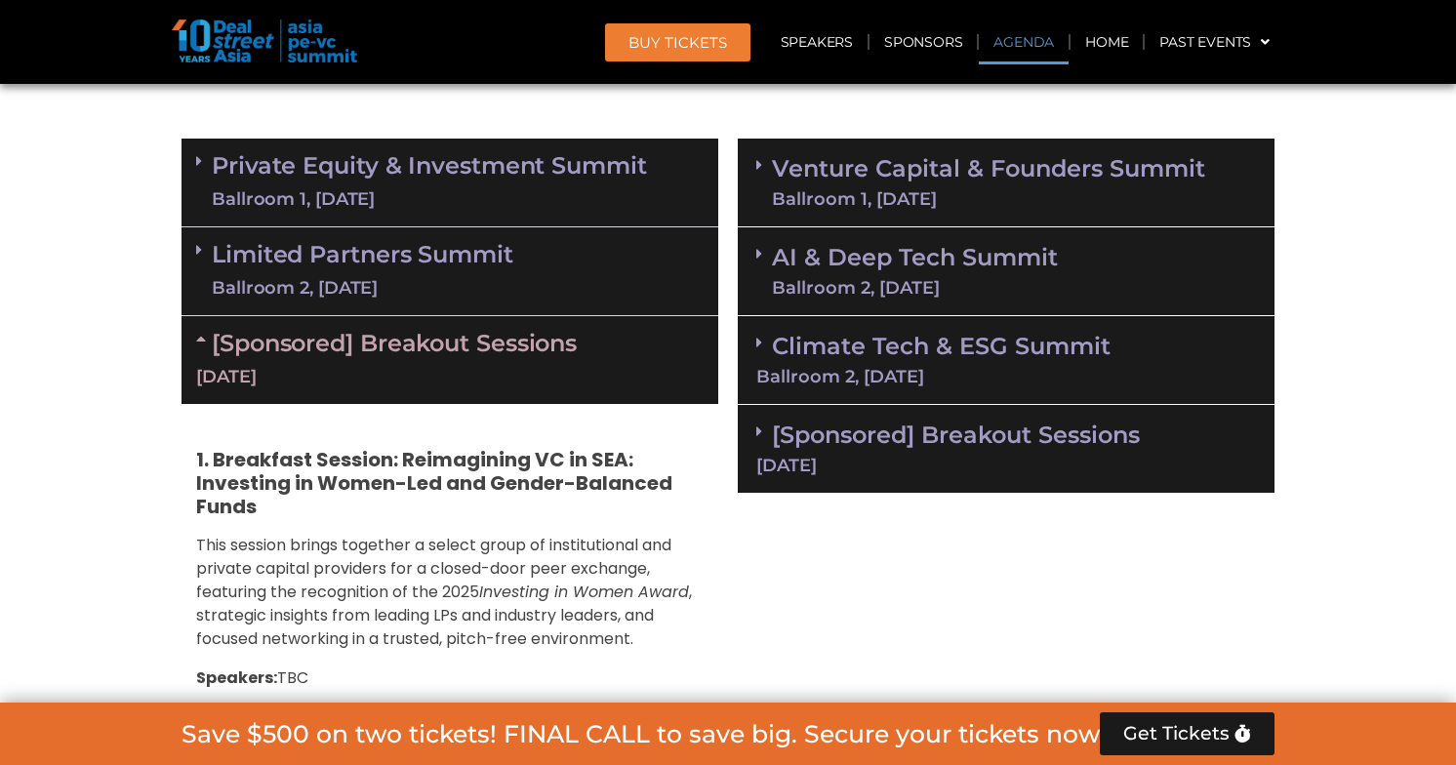
scroll to position [1388, 0]
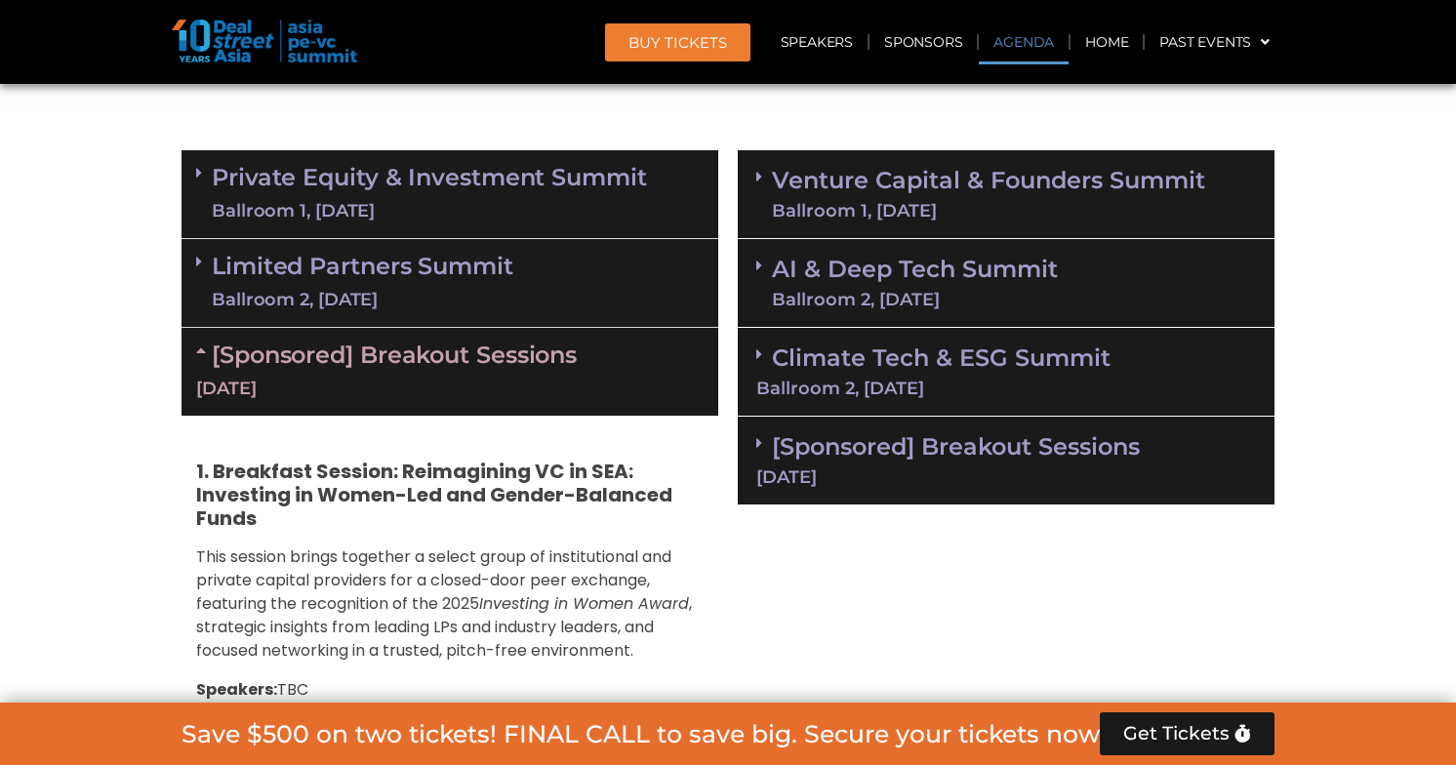
click at [521, 277] on div "Limited Partners [GEOGRAPHIC_DATA] 2, [DATE]" at bounding box center [450, 283] width 537 height 89
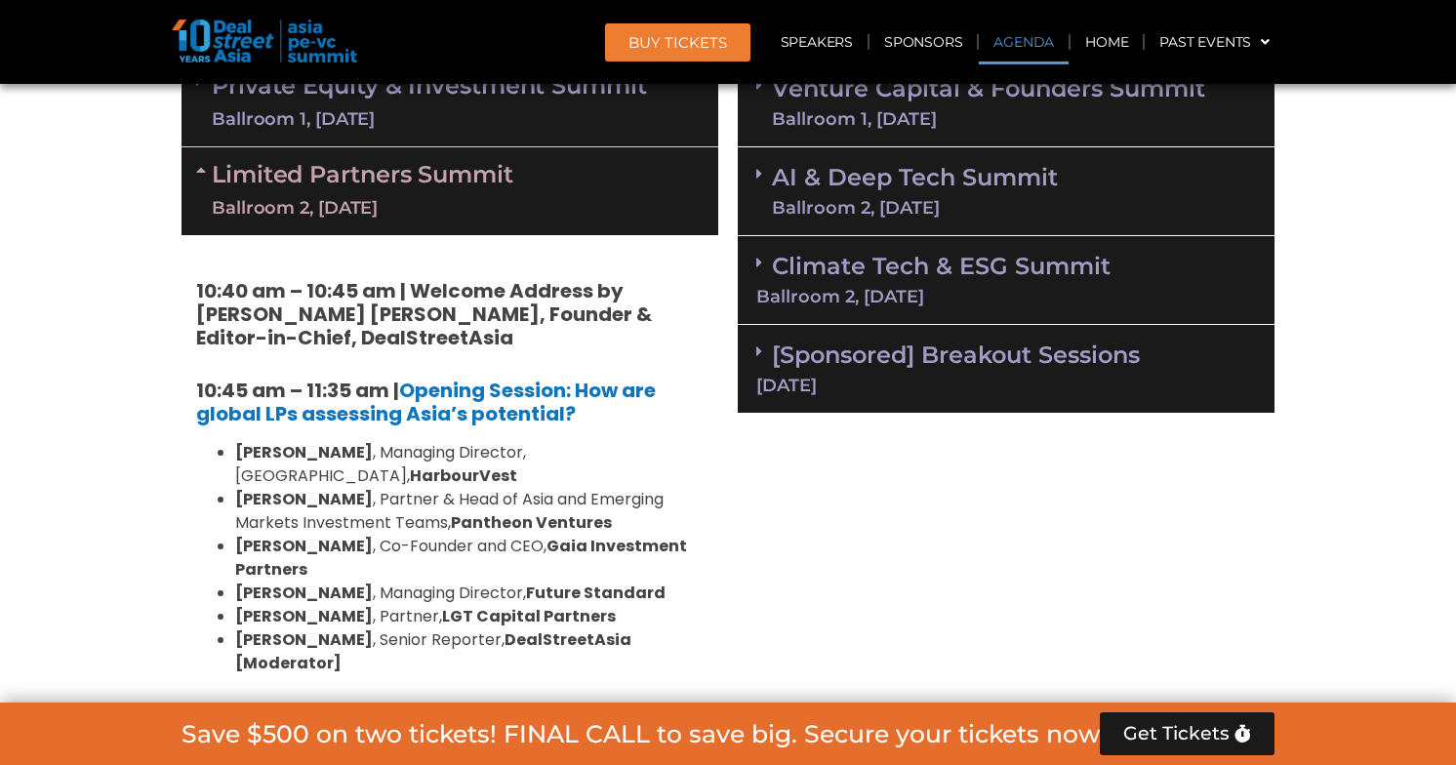
scroll to position [1488, 0]
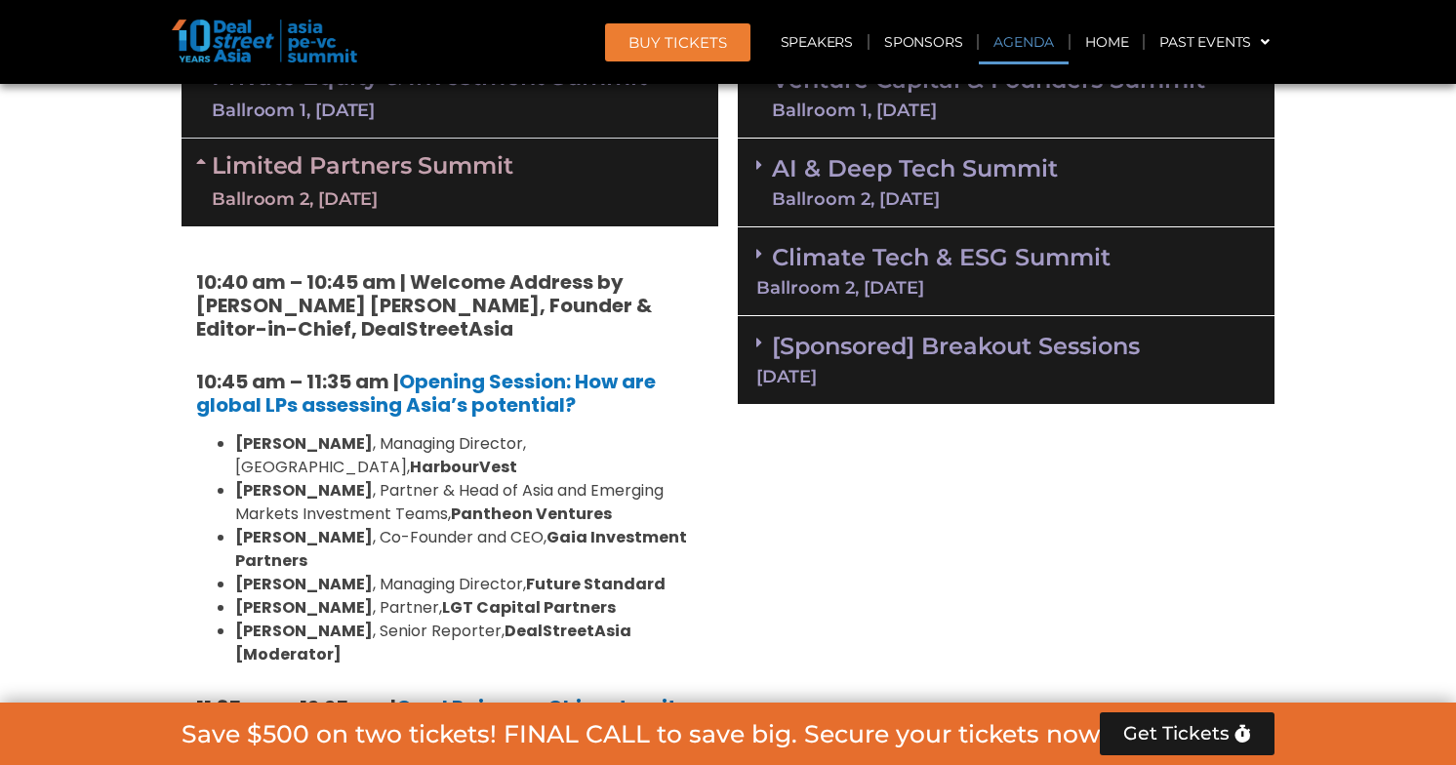
click at [512, 444] on li "[PERSON_NAME] , Managing Director, [GEOGRAPHIC_DATA], HarbourVest" at bounding box center [469, 455] width 469 height 47
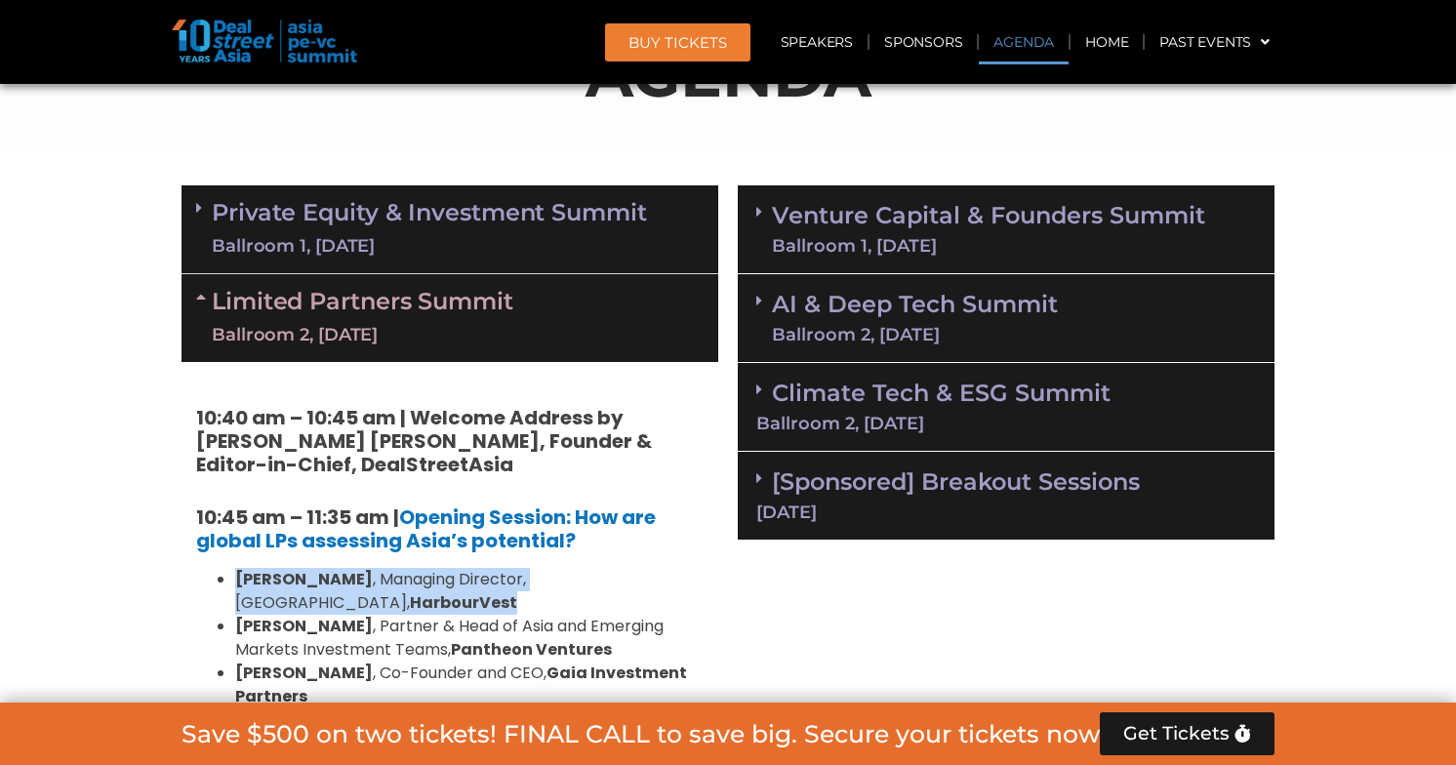
scroll to position [1398, 0]
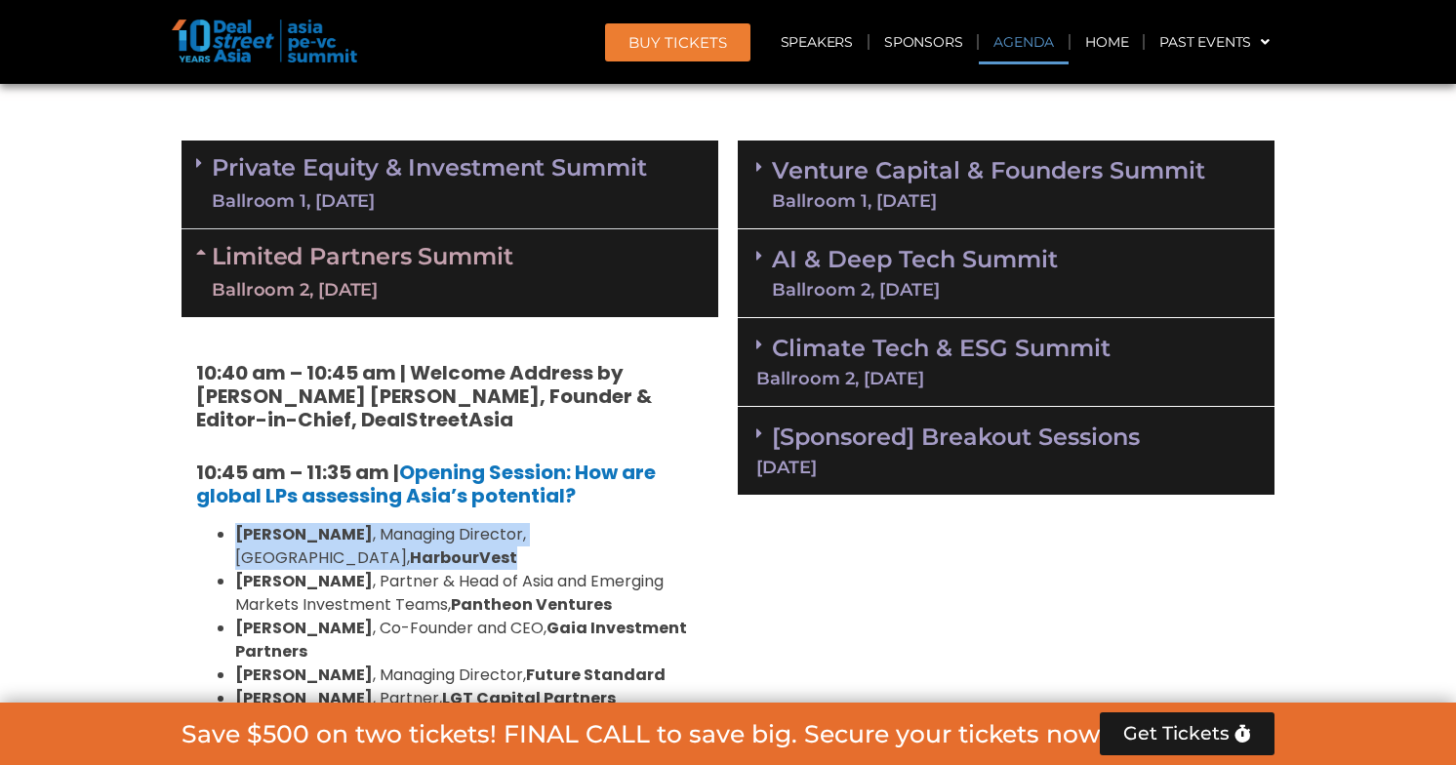
click at [528, 240] on div "Limited Partners [GEOGRAPHIC_DATA] 2, [DATE]" at bounding box center [450, 273] width 537 height 88
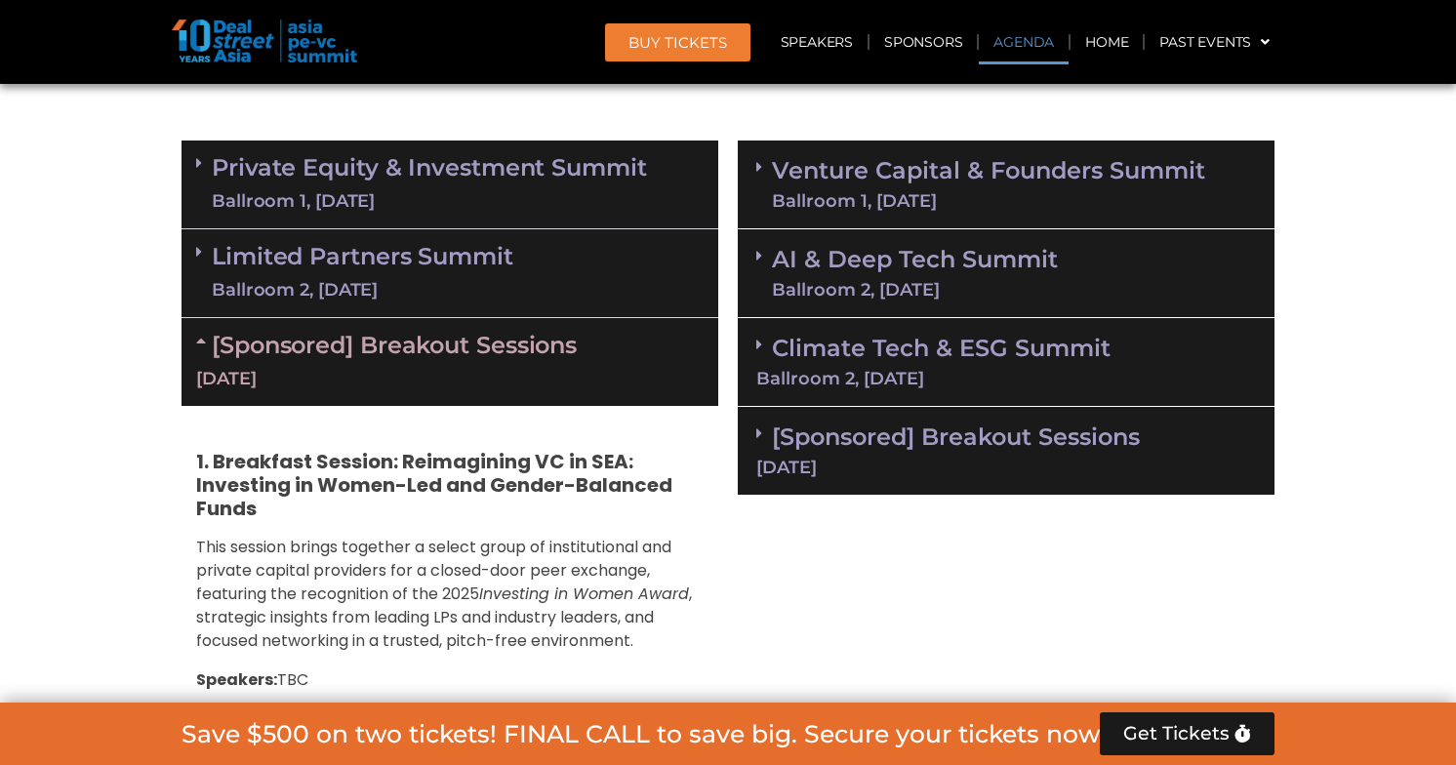
click at [528, 240] on div "Limited Partners [GEOGRAPHIC_DATA] 2, [DATE]" at bounding box center [450, 273] width 537 height 89
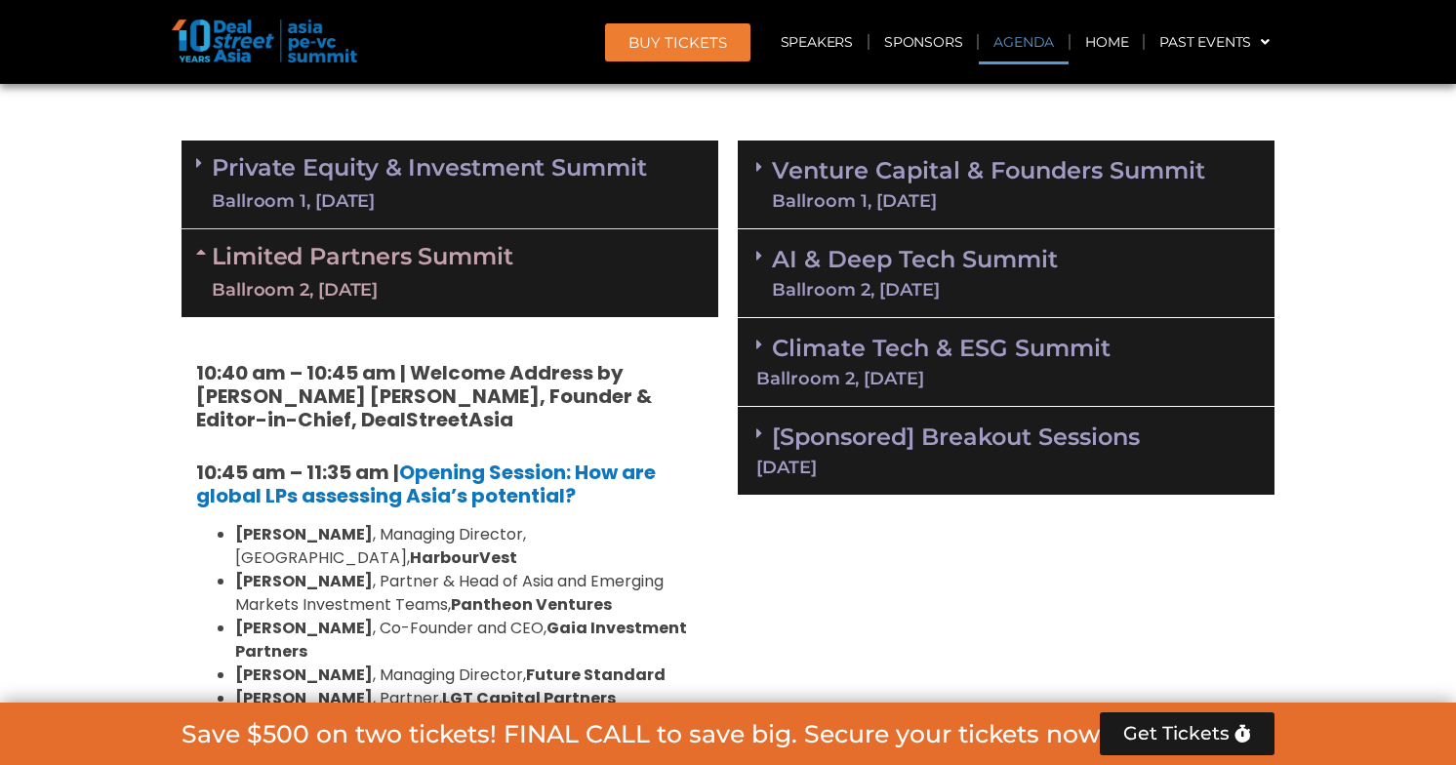
click at [528, 240] on div "Limited Partners [GEOGRAPHIC_DATA] 2, [DATE]" at bounding box center [450, 273] width 537 height 88
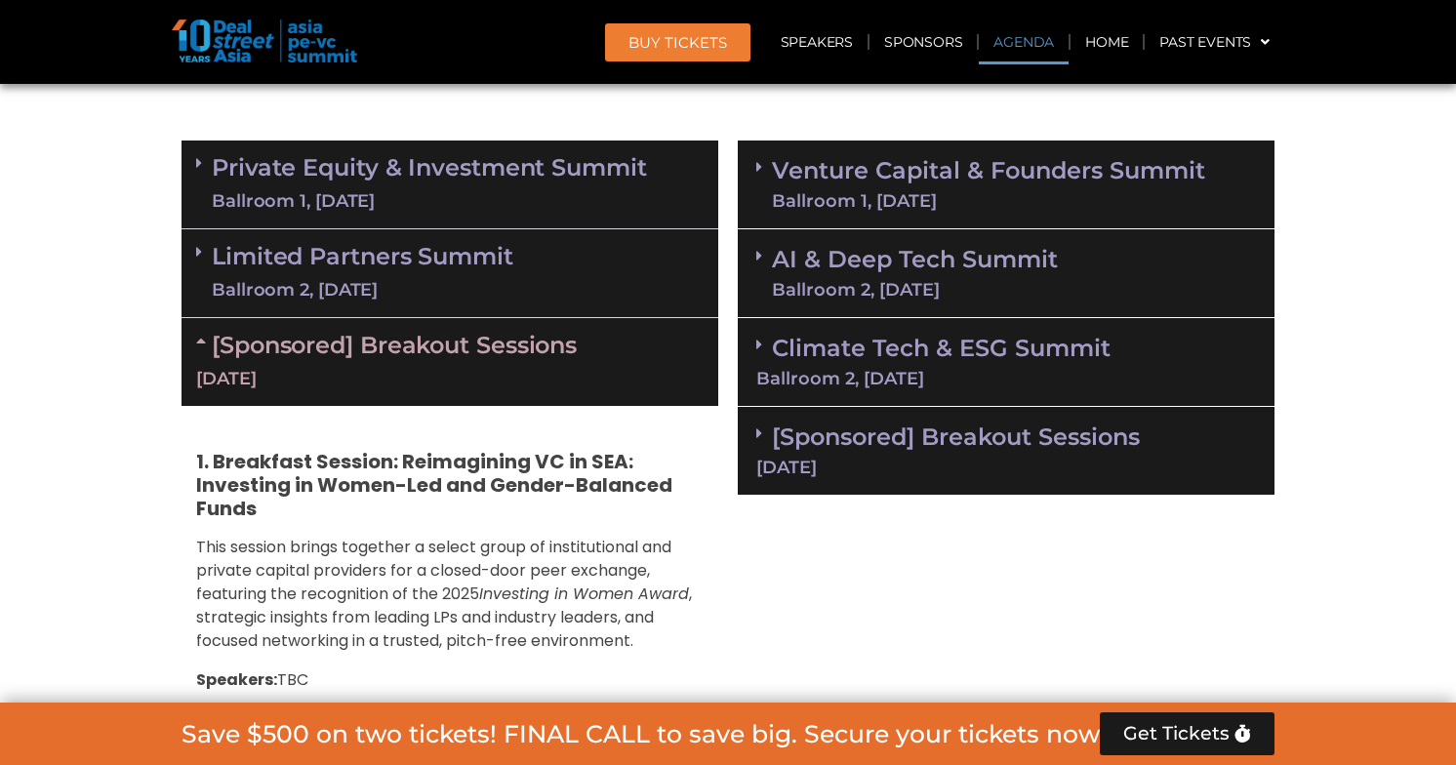
click at [477, 244] on link "Limited Partners [GEOGRAPHIC_DATA] 2, [DATE]" at bounding box center [363, 273] width 302 height 59
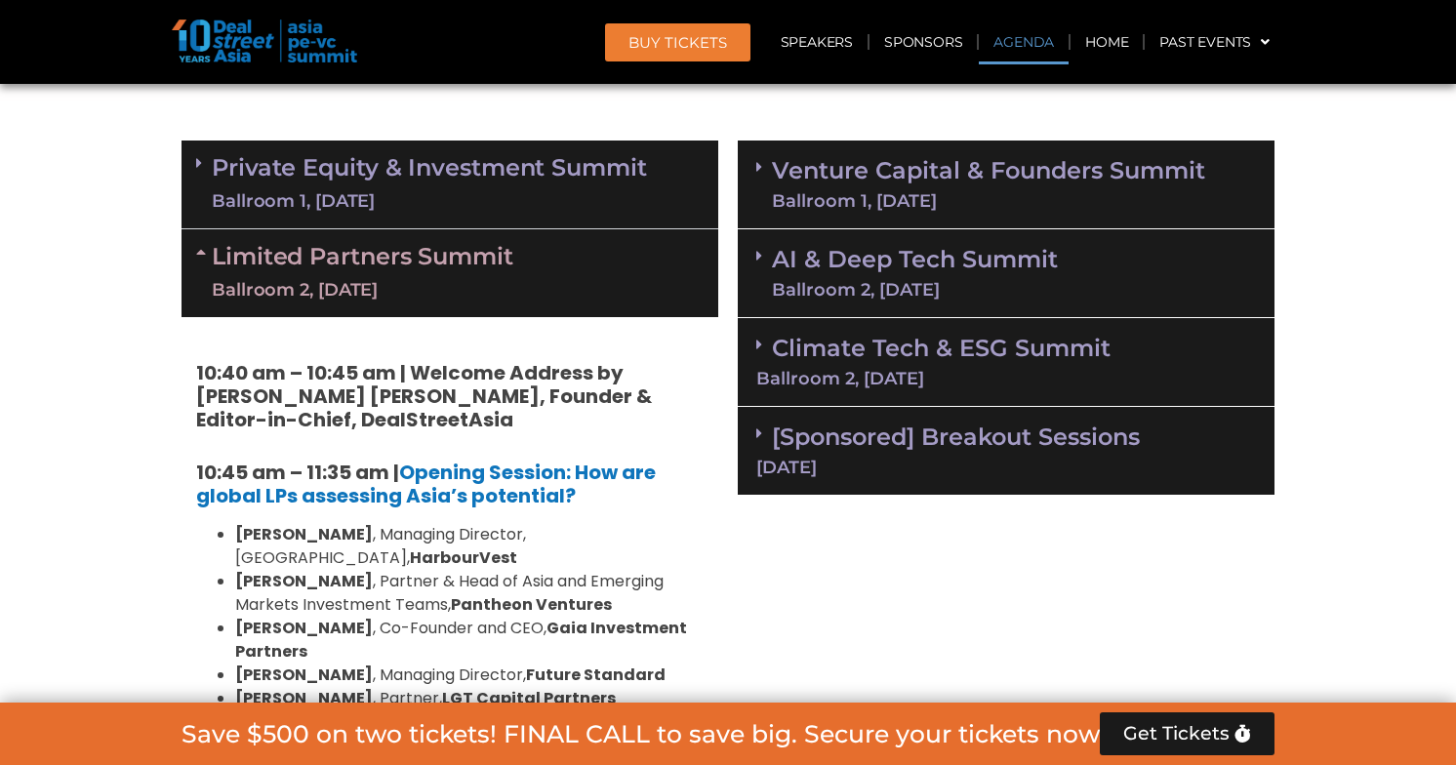
click at [535, 172] on link "Private Equity & Investment Summit Ballroom 1, [DATE]" at bounding box center [429, 184] width 435 height 59
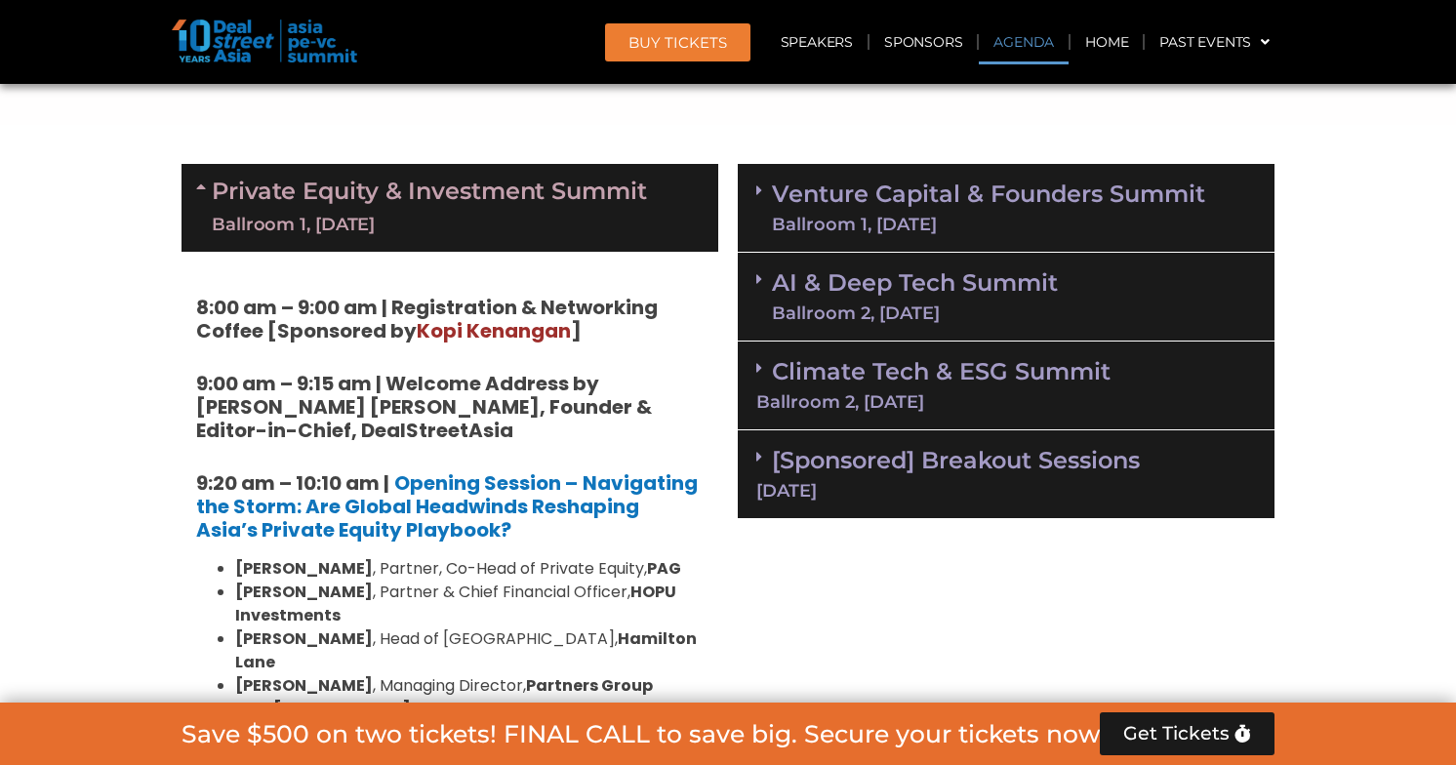
scroll to position [1342, 0]
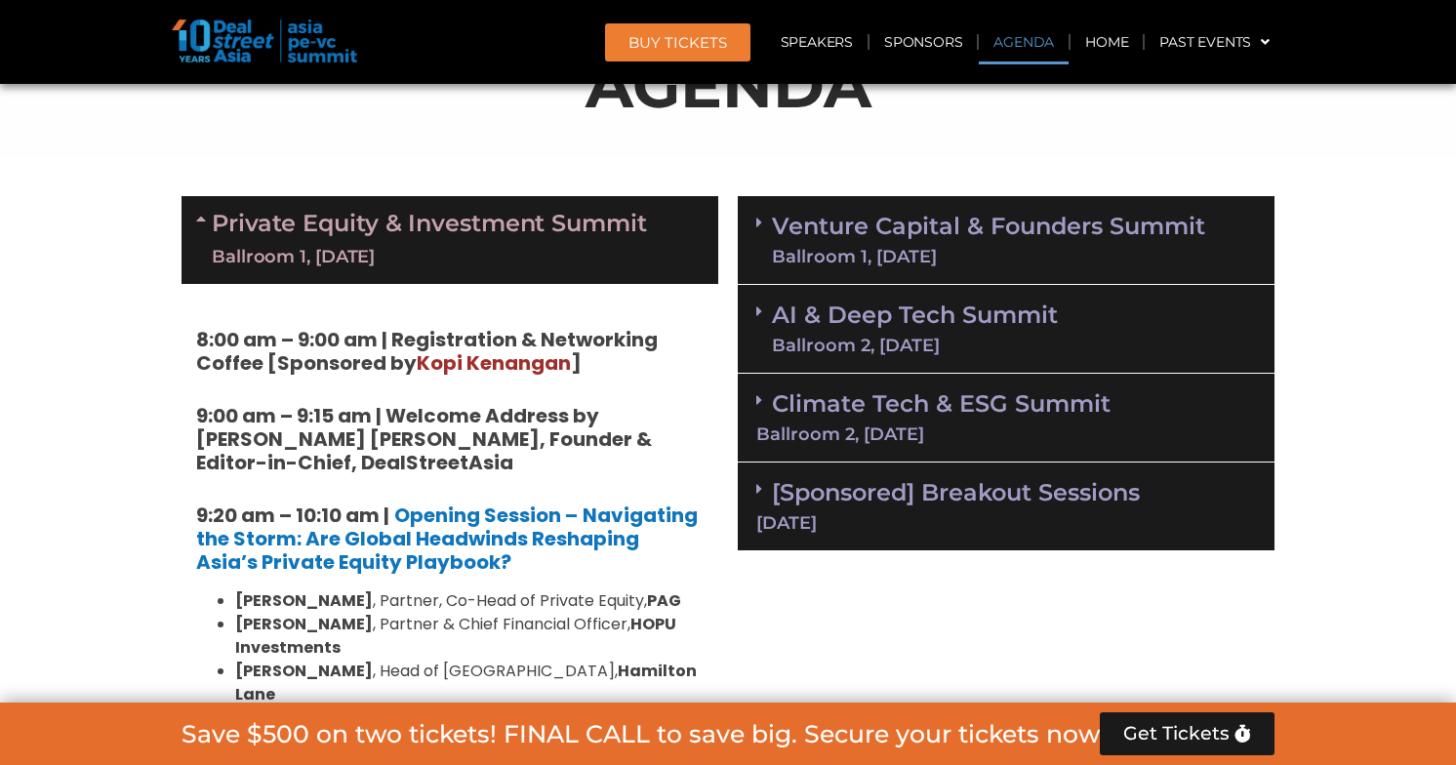
click at [463, 218] on link "Private Equity & Investment Summit Ballroom 1, [DATE]" at bounding box center [429, 240] width 435 height 59
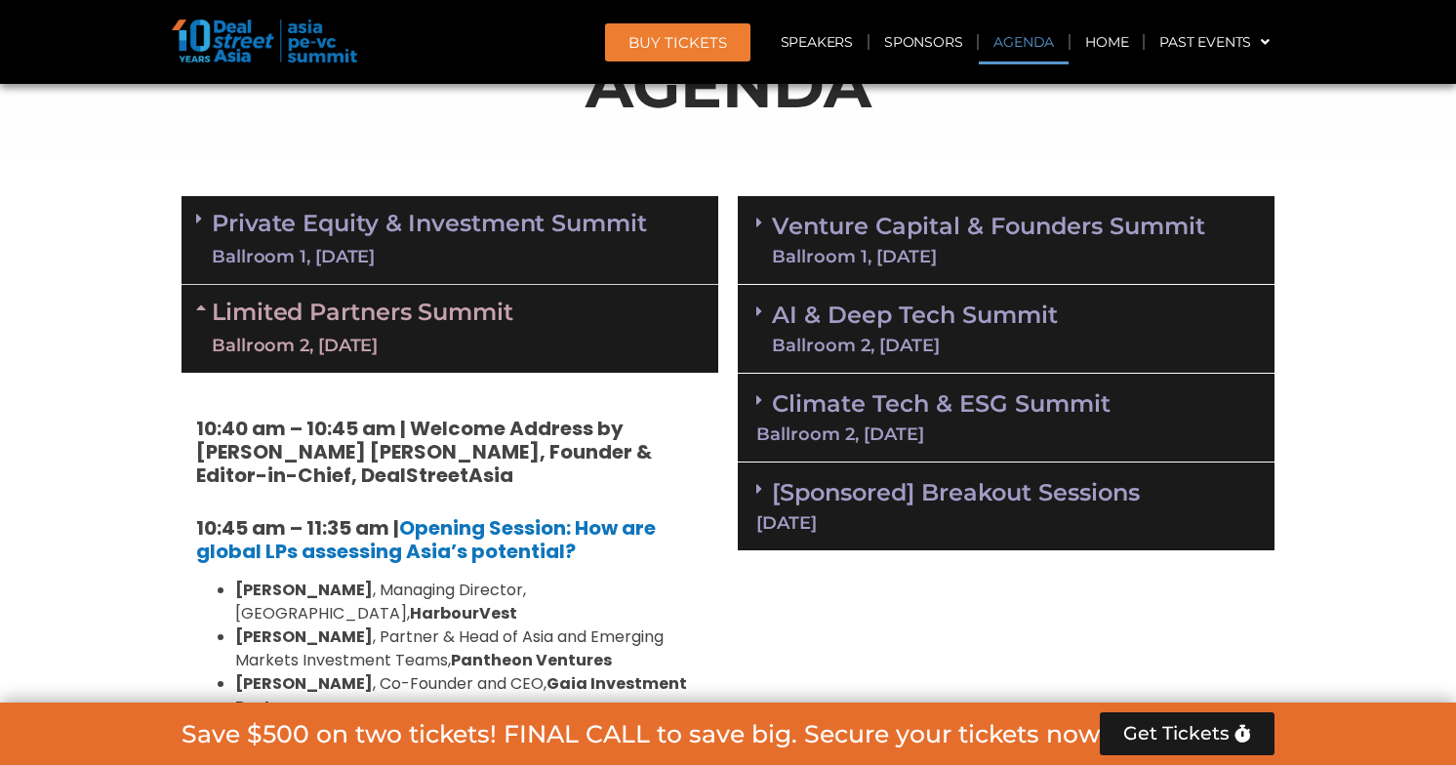
click at [446, 320] on link "Limited Partners [GEOGRAPHIC_DATA] 2, [DATE]" at bounding box center [363, 329] width 302 height 59
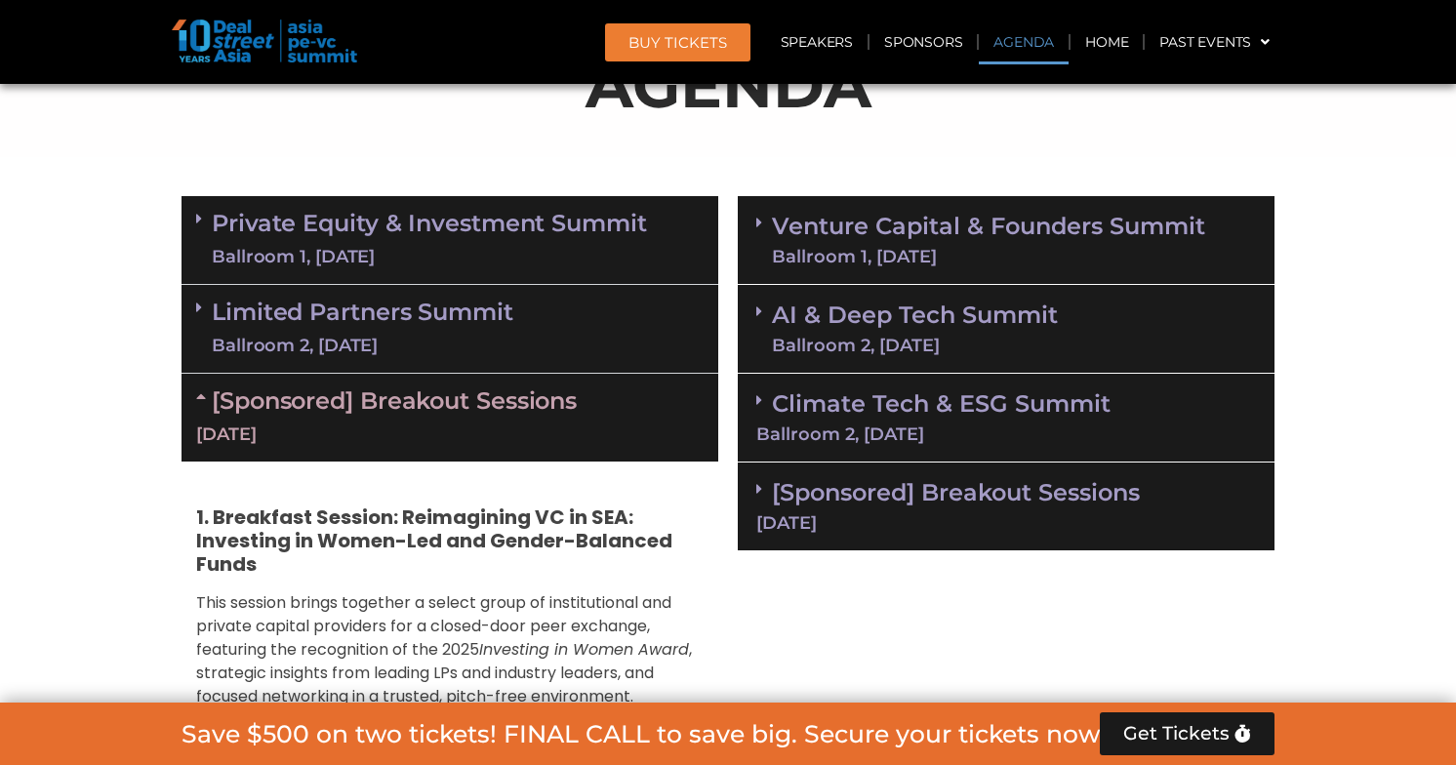
click at [438, 328] on link "Limited Partners [GEOGRAPHIC_DATA] 2, [DATE]" at bounding box center [363, 329] width 302 height 59
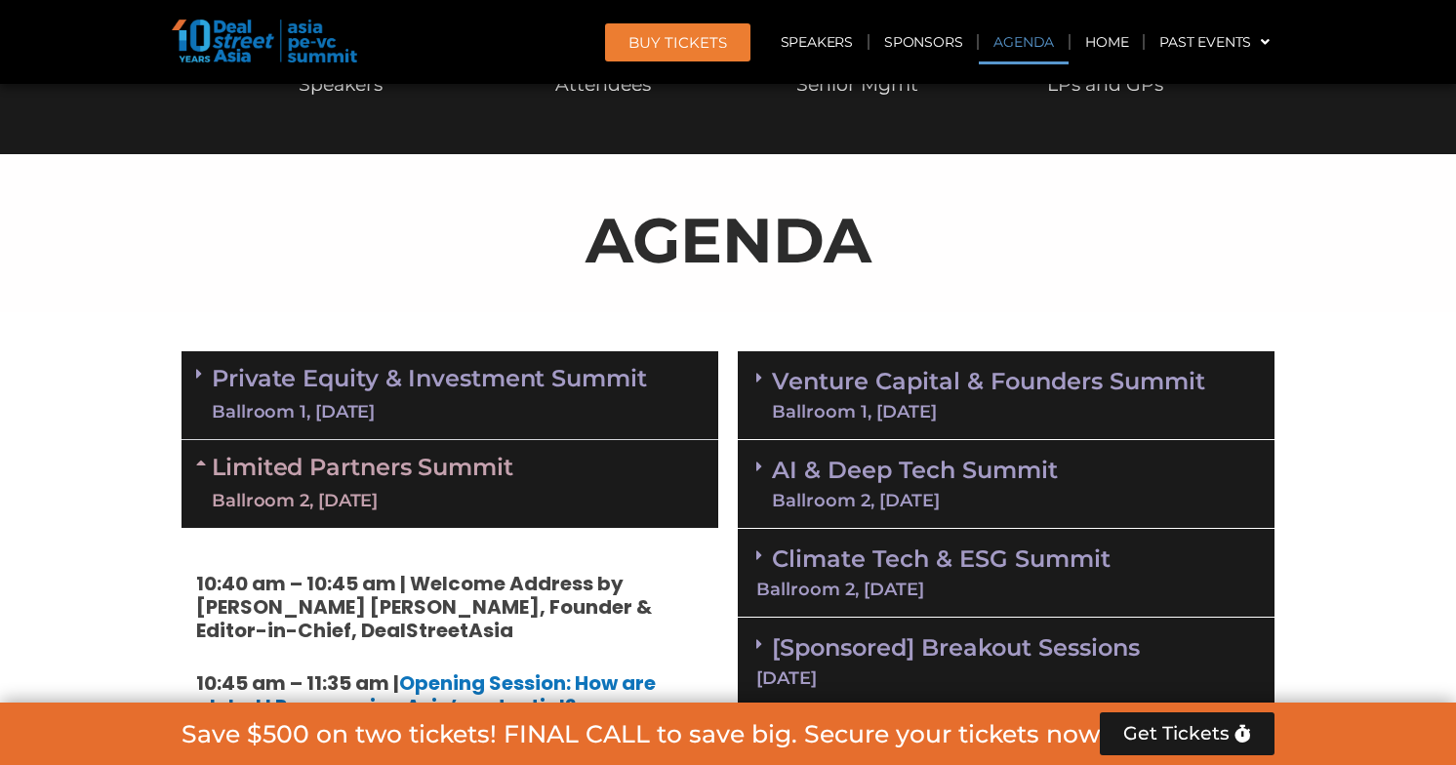
scroll to position [1339, 0]
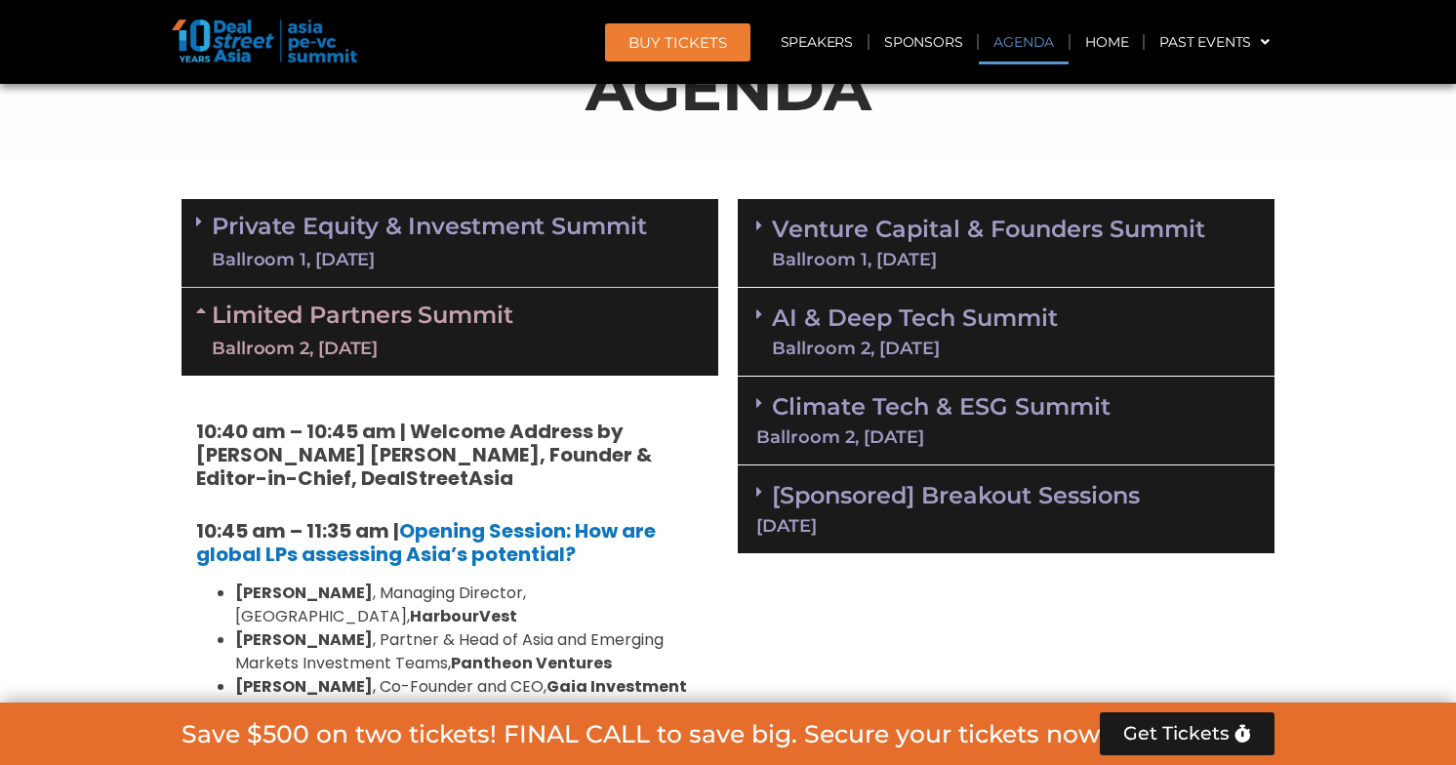
click at [963, 415] on link "Climate Tech & ESG Summit Ballroom 2, [DATE]" at bounding box center [1006, 419] width 500 height 54
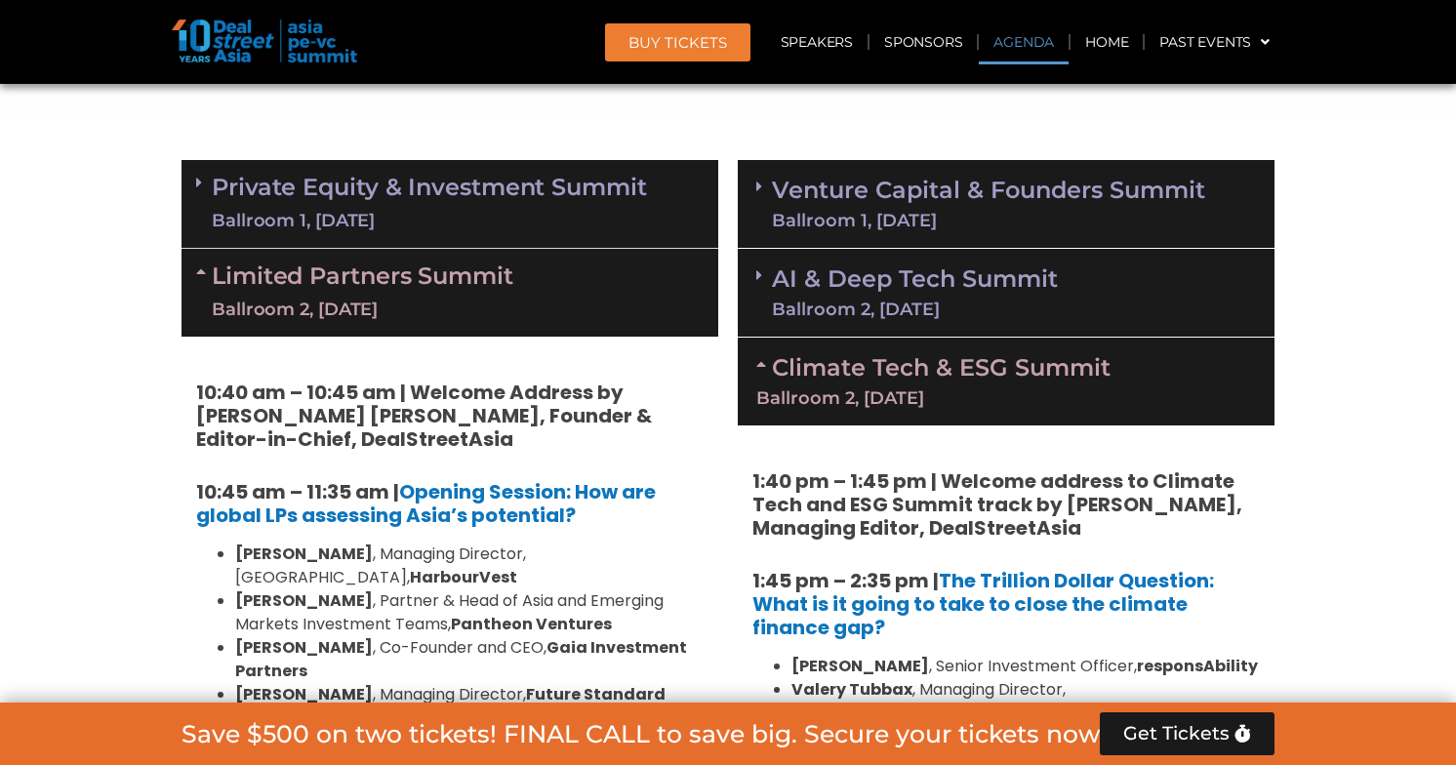
scroll to position [1164, 0]
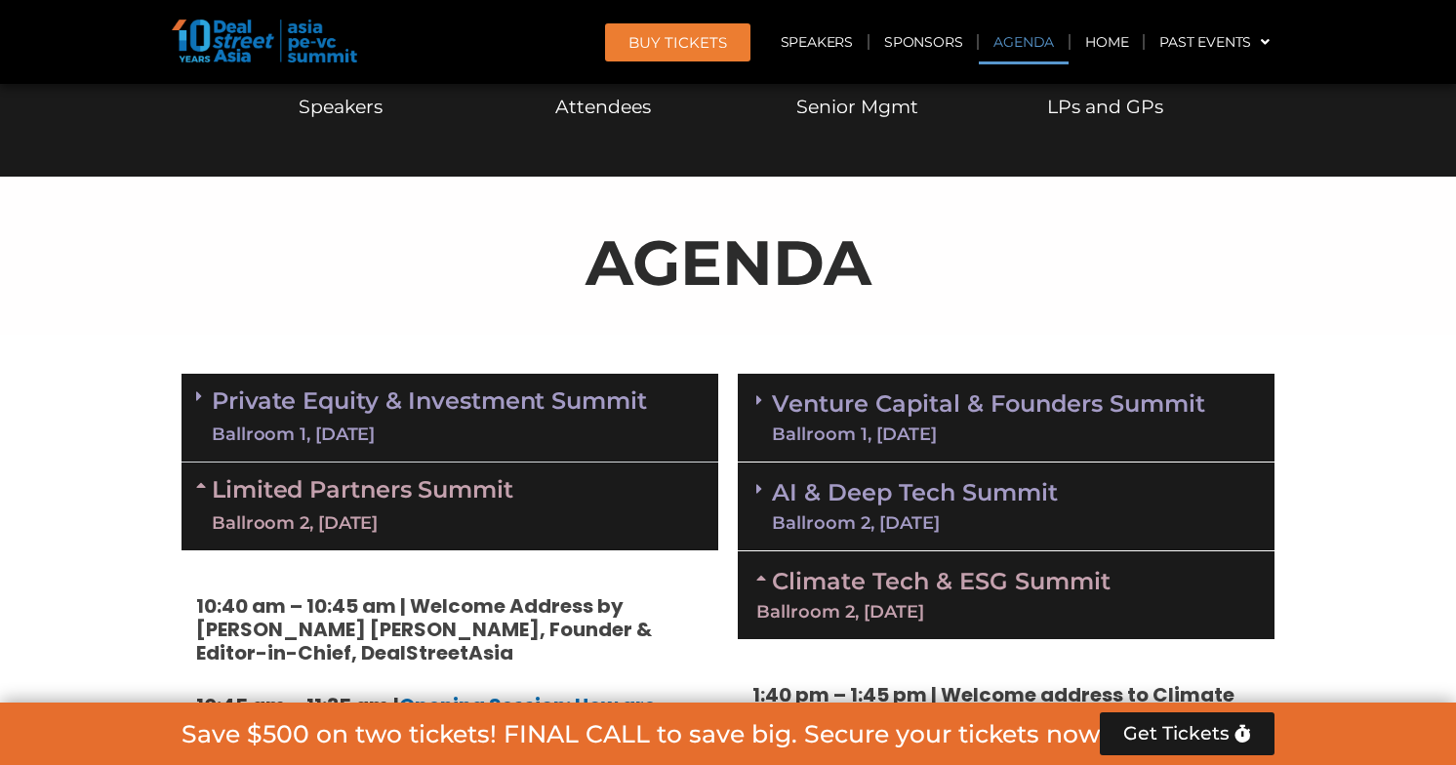
click at [958, 481] on link "AI & Deep Tech Summit Ballroom 2, [DATE]" at bounding box center [915, 506] width 286 height 51
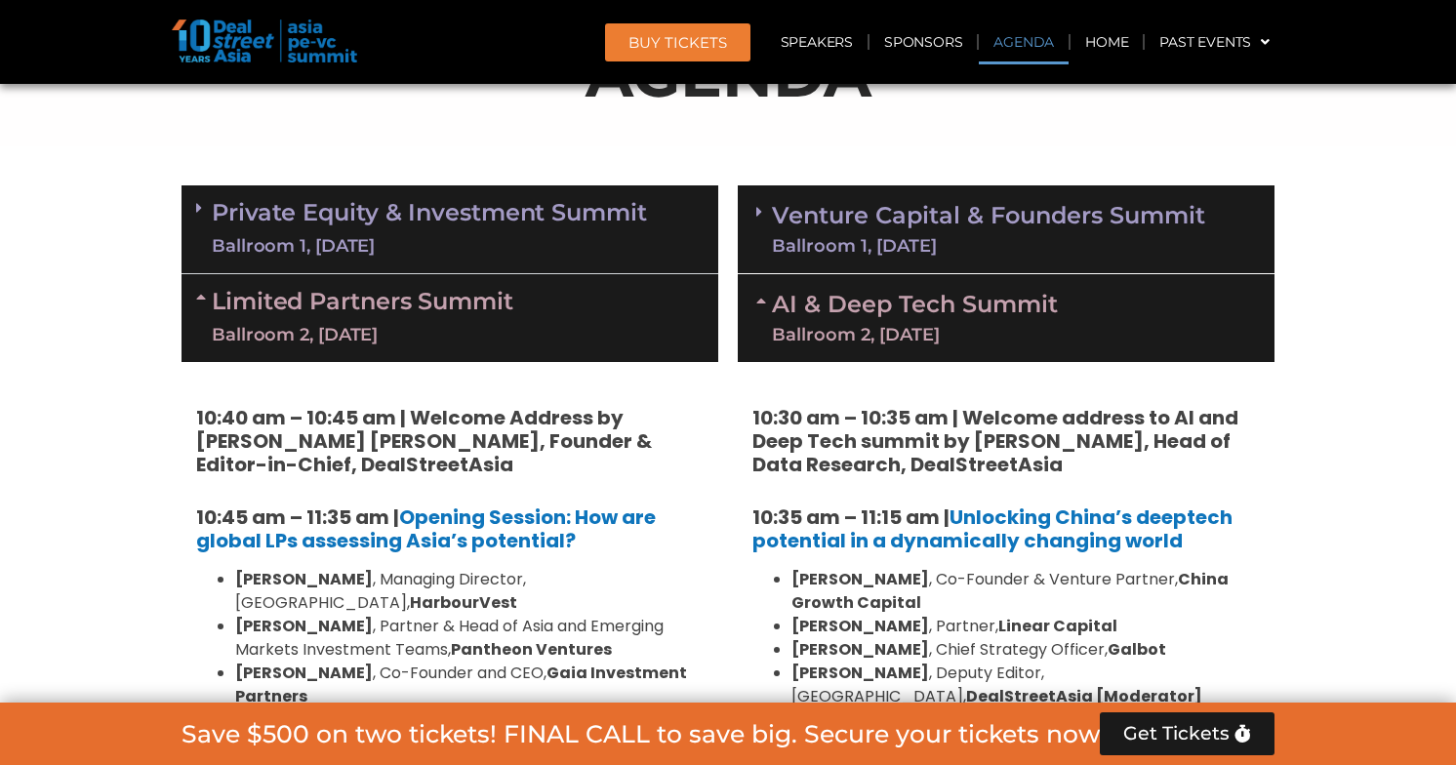
click at [1053, 211] on link "Venture Capital & Founders​ Summit Ballroom 1, [DATE]" at bounding box center [988, 229] width 433 height 51
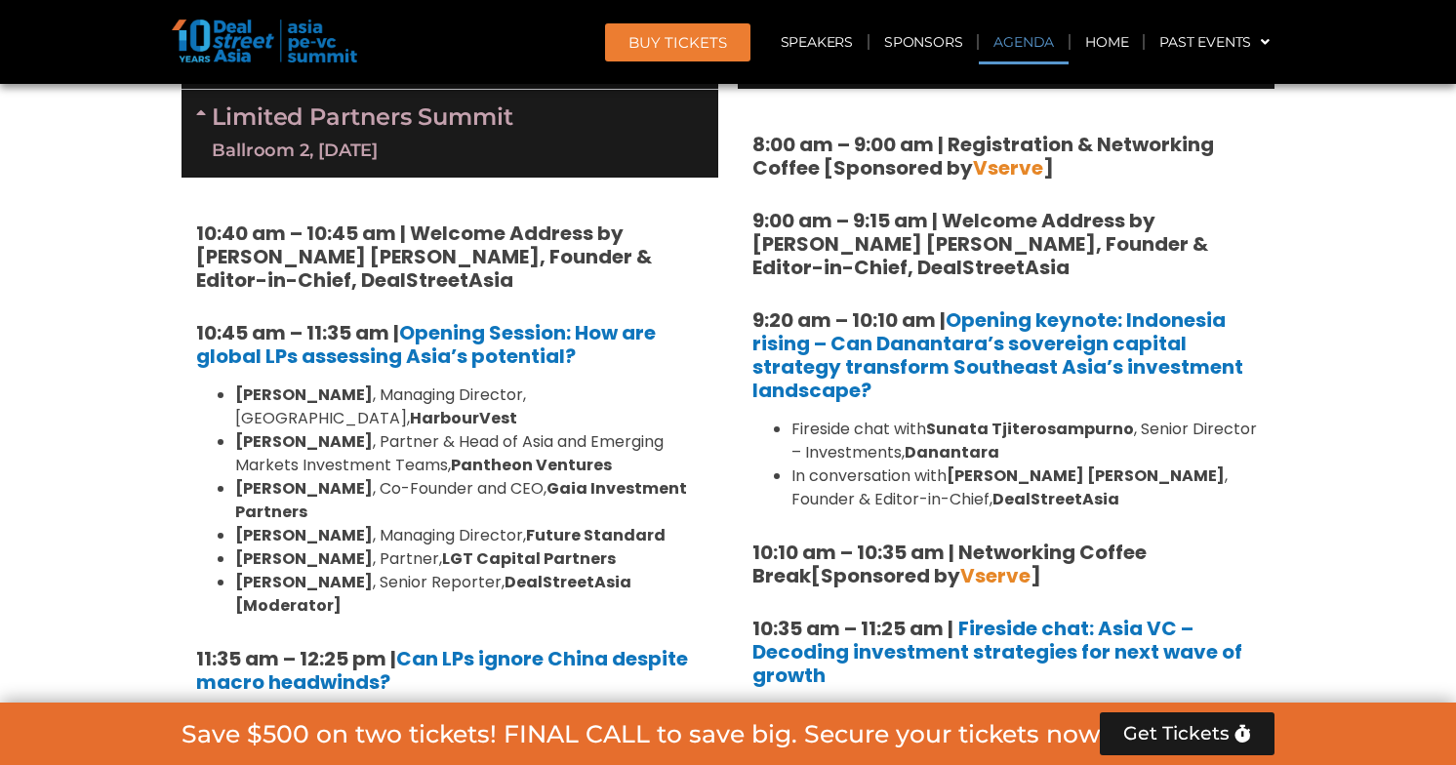
scroll to position [1548, 0]
